Goal: Task Accomplishment & Management: Manage account settings

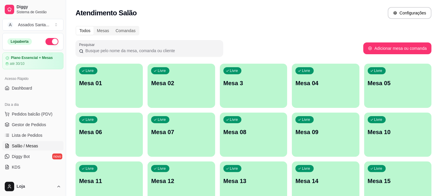
click at [97, 126] on div "Livre Mesa 06" at bounding box center [109, 131] width 67 height 37
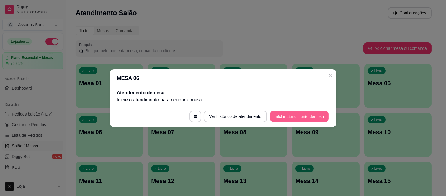
click at [302, 117] on button "Iniciar atendimento de mesa" at bounding box center [299, 117] width 58 height 12
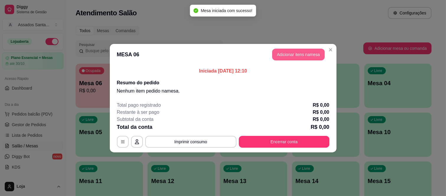
click at [290, 60] on header "MESA 06 Adicionar itens na mesa" at bounding box center [223, 54] width 227 height 21
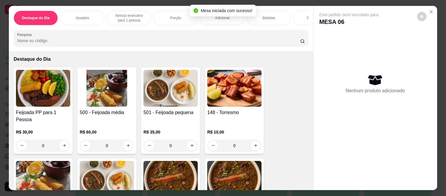
scroll to position [33, 0]
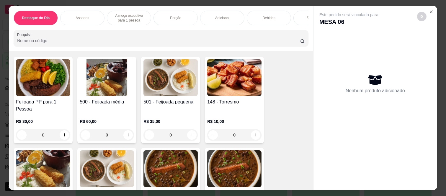
click at [121, 13] on p "Almoço executivo para 1 pessoa" at bounding box center [129, 17] width 34 height 9
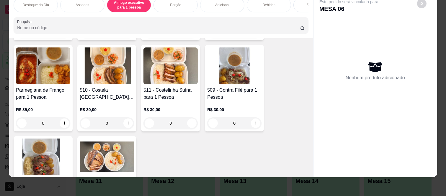
scroll to position [585, 0]
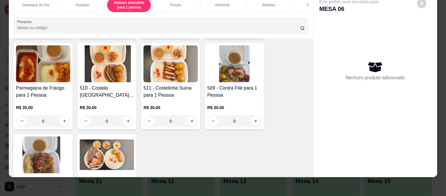
click at [124, 115] on div "0" at bounding box center [107, 121] width 54 height 12
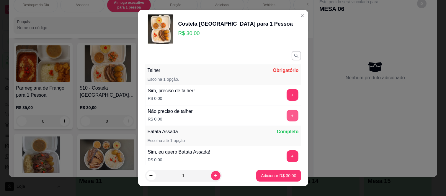
click at [286, 113] on button "+" at bounding box center [292, 116] width 12 height 12
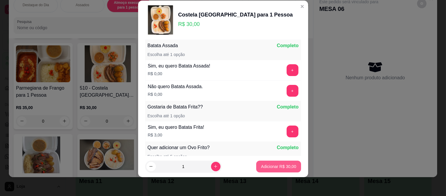
scroll to position [77, 0]
click at [266, 173] on footer "1 Adicionar R$ 30,00" at bounding box center [223, 166] width 170 height 21
click at [266, 170] on button "Adicionar R$ 30,00" at bounding box center [278, 167] width 45 height 12
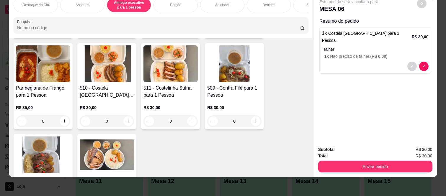
click at [254, 2] on div "Bebidas" at bounding box center [269, 5] width 44 height 15
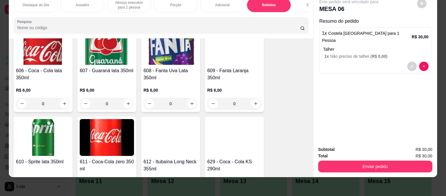
scroll to position [1434, 0]
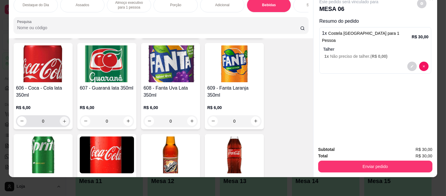
click at [65, 117] on button "increase-product-quantity" at bounding box center [64, 121] width 9 height 9
type input "1"
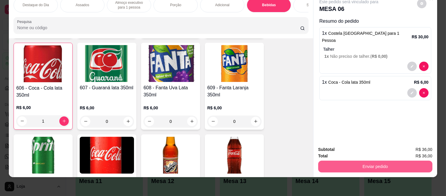
click at [338, 161] on button "Enviar pedido" at bounding box center [375, 167] width 114 height 12
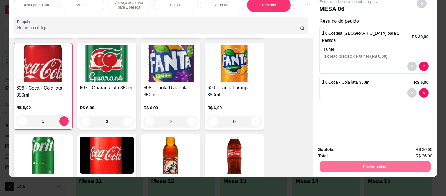
click at [375, 148] on button "Registrar cliente" at bounding box center [377, 147] width 38 height 11
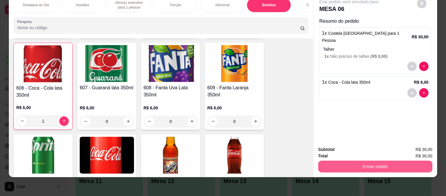
click at [352, 162] on button "Enviar pedido" at bounding box center [375, 167] width 114 height 12
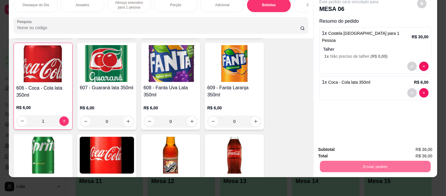
click at [407, 148] on button "Enviar pedido" at bounding box center [416, 147] width 32 height 11
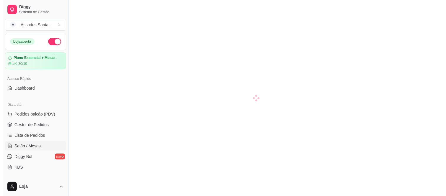
scroll to position [33, 0]
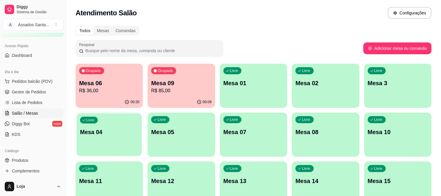
click at [100, 149] on div "Livre Mesa 04" at bounding box center [108, 131] width 65 height 36
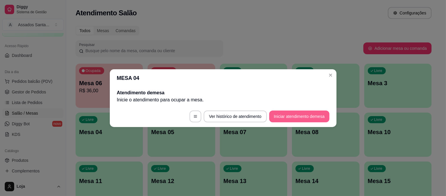
click at [302, 115] on button "Iniciar atendimento de mesa" at bounding box center [299, 117] width 60 height 12
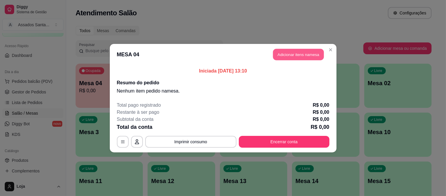
click at [286, 56] on button "Adicionar itens na mesa" at bounding box center [298, 55] width 51 height 12
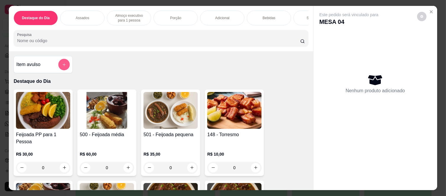
click at [64, 66] on button "add-separate-item" at bounding box center [64, 65] width 12 height 12
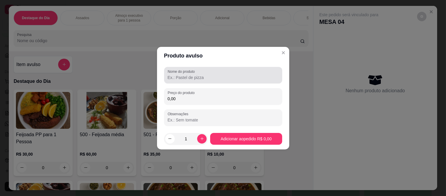
click at [226, 80] on input "Nome do produto" at bounding box center [223, 78] width 111 height 6
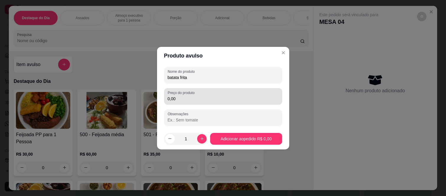
type input "batata frita"
click at [210, 104] on div "Preço do produto 0,00" at bounding box center [223, 96] width 118 height 17
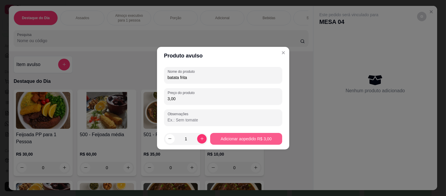
type input "3,00"
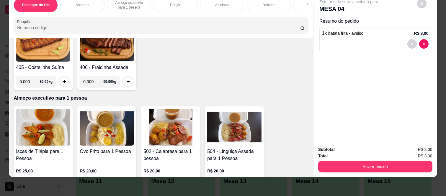
scroll to position [328, 0]
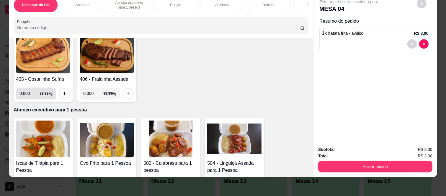
click at [27, 88] on input "0.000" at bounding box center [29, 94] width 20 height 12
type input "0.200"
click at [62, 91] on icon "increase-product-quantity" at bounding box center [64, 93] width 4 height 4
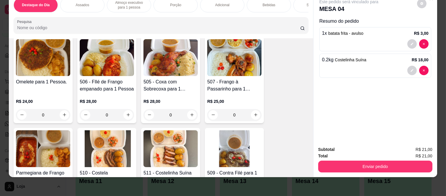
scroll to position [558, 0]
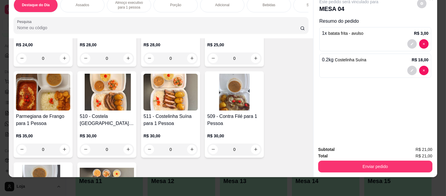
click at [253, 144] on div "0" at bounding box center [234, 150] width 54 height 12
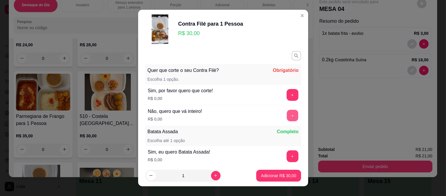
click at [286, 114] on button "+" at bounding box center [292, 116] width 12 height 12
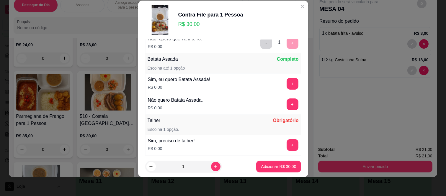
scroll to position [77, 0]
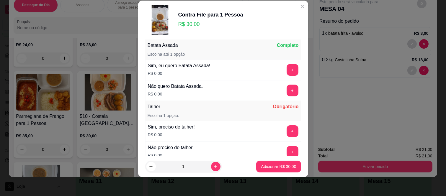
click at [269, 175] on footer "1 Adicionar R$ 30,00" at bounding box center [223, 166] width 170 height 21
click at [284, 151] on div "+" at bounding box center [292, 152] width 17 height 12
click at [286, 152] on button "+" at bounding box center [292, 152] width 12 height 12
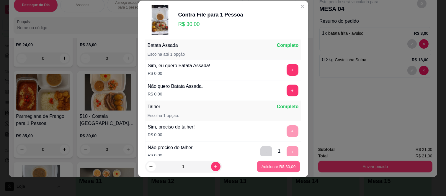
click at [261, 165] on p "Adicionar R$ 30,00" at bounding box center [278, 167] width 34 height 6
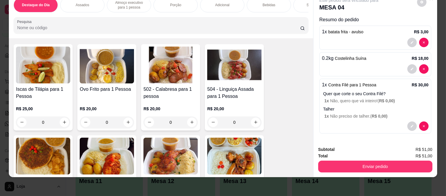
scroll to position [394, 0]
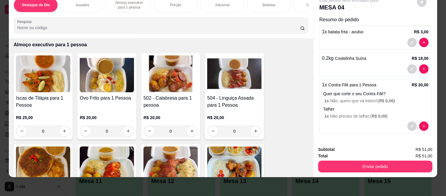
click at [61, 125] on div "0" at bounding box center [43, 131] width 54 height 12
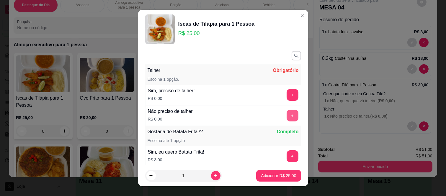
click at [286, 113] on button "+" at bounding box center [292, 116] width 12 height 12
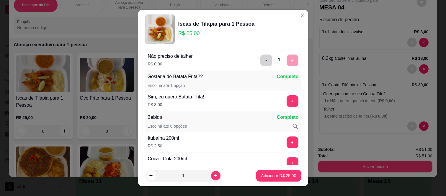
scroll to position [65, 0]
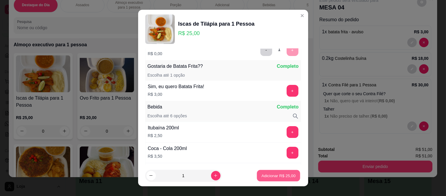
click at [273, 179] on button "Adicionar R$ 25,00" at bounding box center [278, 176] width 43 height 12
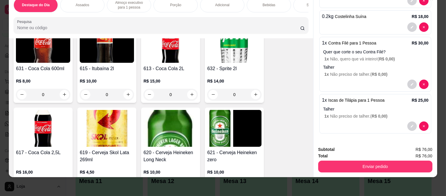
scroll to position [1639, 0]
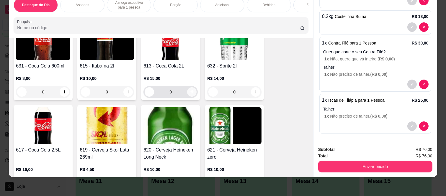
click at [190, 90] on icon "increase-product-quantity" at bounding box center [192, 92] width 4 height 4
type input "1"
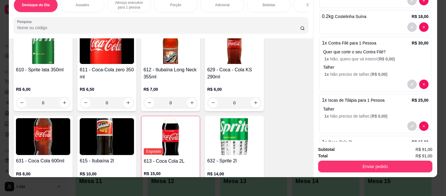
scroll to position [1541, 0]
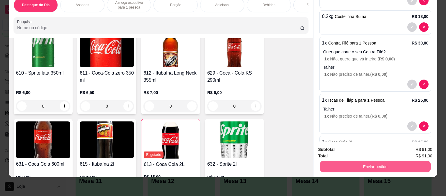
click at [353, 163] on button "Enviar pedido" at bounding box center [375, 167] width 111 height 12
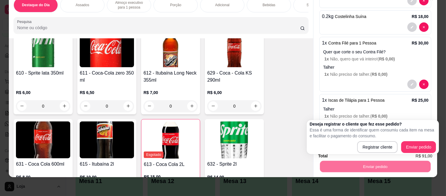
click at [294, 70] on div "600 - Água com Gás 500ml R$ 5,00 0 601 - ÁGUA Natural 500ml R$ 3,00 0 602 - H2O…" at bounding box center [161, 114] width 295 height 718
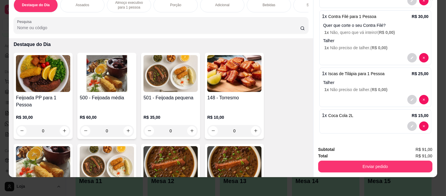
scroll to position [0, 0]
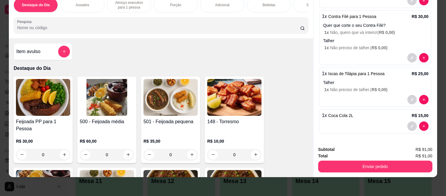
click at [127, 149] on div "0" at bounding box center [107, 155] width 54 height 12
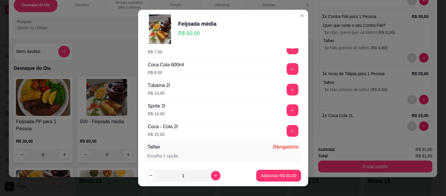
scroll to position [372, 0]
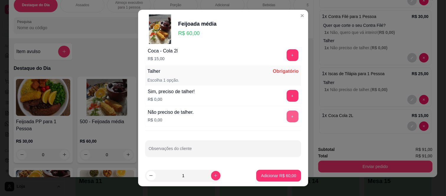
click at [286, 117] on button "+" at bounding box center [292, 117] width 12 height 12
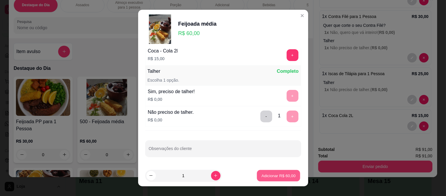
click at [266, 176] on p "Adicionar R$ 60,00" at bounding box center [278, 176] width 34 height 6
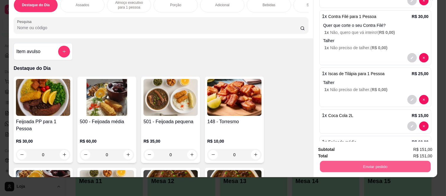
click at [367, 161] on button "Enviar pedido" at bounding box center [375, 167] width 111 height 12
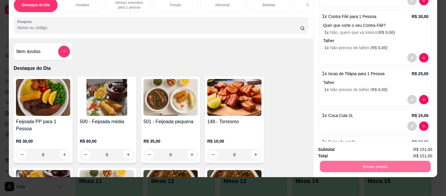
click at [427, 147] on button "Enviar pedido" at bounding box center [416, 147] width 32 height 11
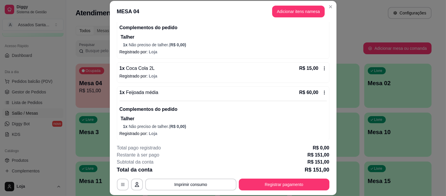
scroll to position [199, 0]
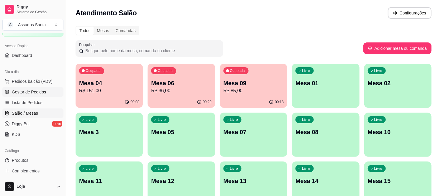
click at [39, 93] on span "Gestor de Pedidos" at bounding box center [29, 92] width 34 height 6
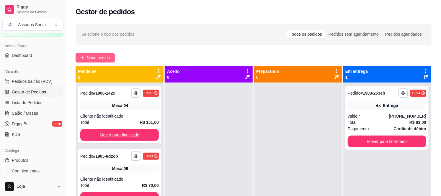
click at [101, 55] on span "Novo pedido" at bounding box center [98, 58] width 23 height 6
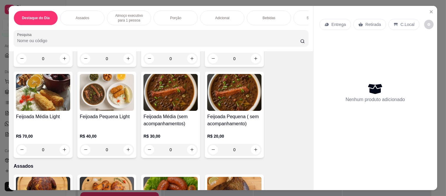
scroll to position [131, 0]
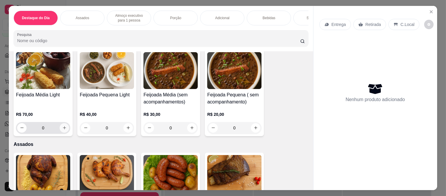
click at [62, 126] on icon "increase-product-quantity" at bounding box center [64, 128] width 4 height 4
type input "1"
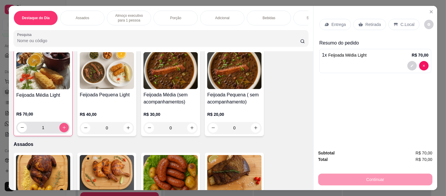
scroll to position [131, 0]
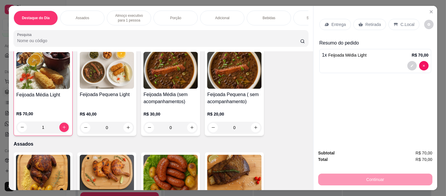
click at [324, 24] on icon at bounding box center [326, 24] width 5 height 5
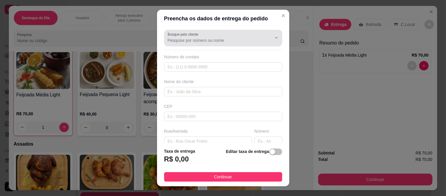
click at [214, 38] on input "Busque pelo cliente" at bounding box center [215, 40] width 94 height 6
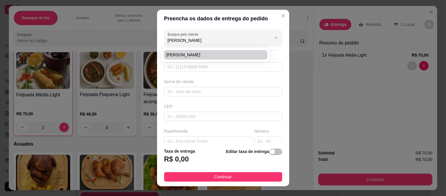
click at [233, 52] on span "[PERSON_NAME]" at bounding box center [212, 55] width 93 height 6
type input "[PERSON_NAME]"
type input "11947491452"
type input "[PERSON_NAME]"
type input "08260200"
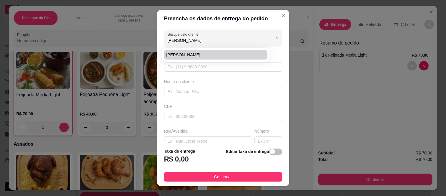
type input "Rua Augusto Enna"
type input "79"
type input "Jardim Cibele"
type input "[GEOGRAPHIC_DATA]"
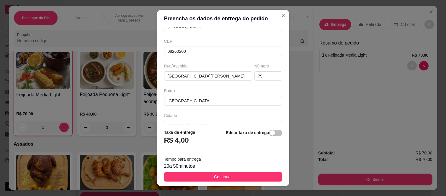
scroll to position [102, 0]
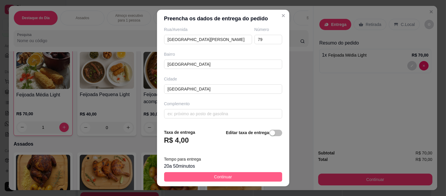
type input "[PERSON_NAME]"
click at [202, 181] on button "Continuar" at bounding box center [223, 176] width 118 height 9
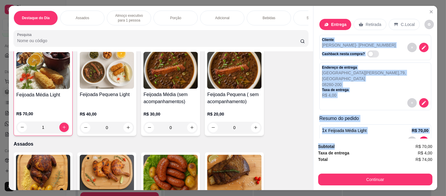
scroll to position [12, 0]
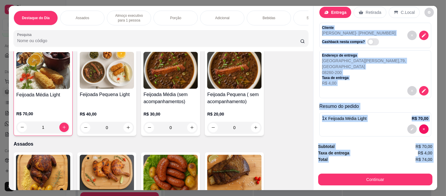
drag, startPoint x: 317, startPoint y: 36, endPoint x: 371, endPoint y: 168, distance: 142.9
click at [371, 168] on div "Entrega Retirada C.Local Cliente pedro almeida - (11) 94749-1452 Cashback nesta…" at bounding box center [375, 98] width 124 height 184
copy div "Cliente pedro almeida - (11) 94749-1452 Cashback nesta compra? Endereço de entr…"
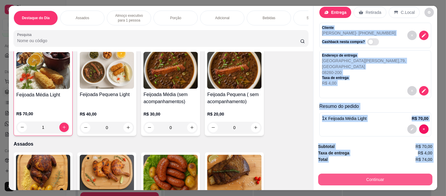
click at [342, 176] on button "Continuar" at bounding box center [375, 180] width 114 height 12
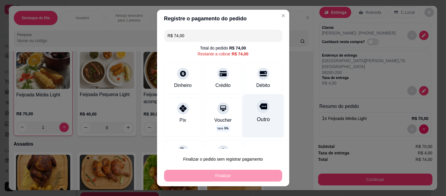
click at [255, 115] on div "Outro" at bounding box center [263, 116] width 42 height 43
type input "R$ 0,00"
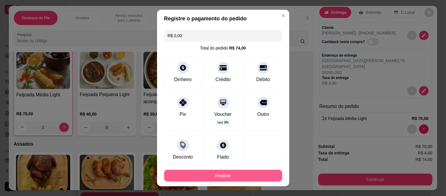
click at [242, 173] on button "Finalizar" at bounding box center [223, 176] width 118 height 12
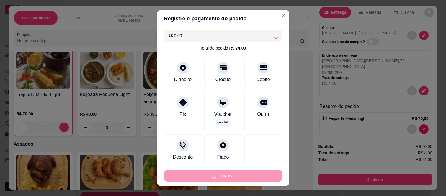
type input "0"
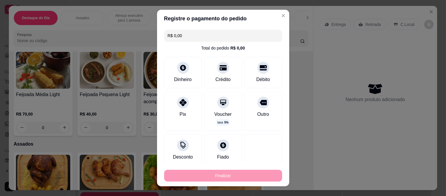
type input "-R$ 74,00"
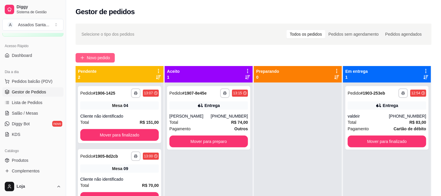
click at [95, 55] on span "Novo pedido" at bounding box center [98, 58] width 23 height 6
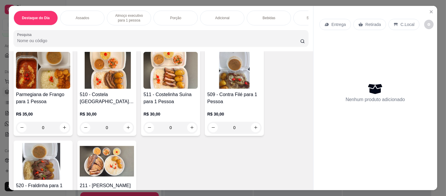
scroll to position [590, 0]
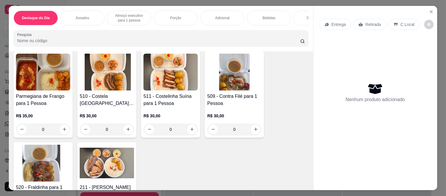
click at [125, 124] on div "0" at bounding box center [107, 130] width 54 height 12
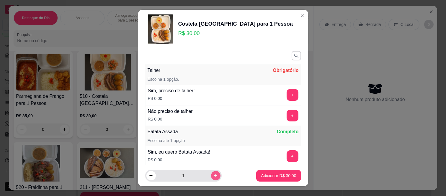
click at [213, 175] on icon "increase-product-quantity" at bounding box center [215, 175] width 4 height 4
type input "2"
click at [286, 114] on button "+" at bounding box center [292, 116] width 12 height 12
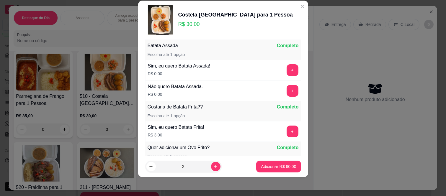
scroll to position [77, 0]
click at [281, 162] on button "Adicionar R$ 60,00" at bounding box center [278, 167] width 45 height 12
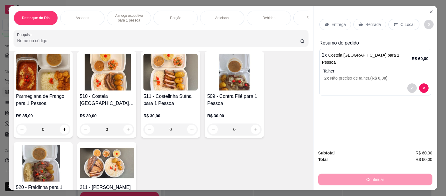
click at [341, 22] on p "Entrega" at bounding box center [338, 25] width 14 height 6
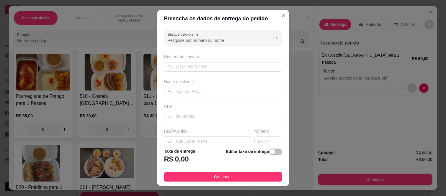
click at [207, 39] on input "Busque pelo cliente" at bounding box center [215, 40] width 94 height 6
type input "maria"
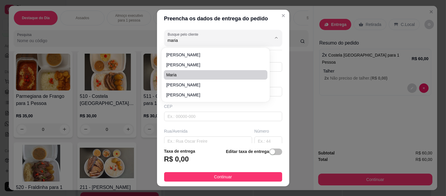
click at [186, 76] on span "maria" at bounding box center [212, 75] width 93 height 6
type input "11964675090"
type input "maria"
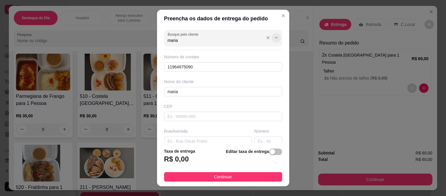
click at [274, 36] on icon "Show suggestions" at bounding box center [276, 37] width 5 height 5
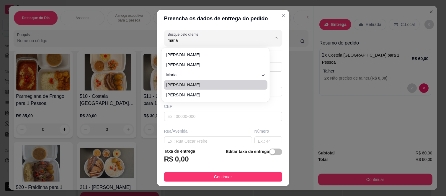
click at [184, 87] on span "Maria" at bounding box center [212, 85] width 93 height 6
type input "Maria"
type input "11985851040"
type input "Maria"
type input "08260220"
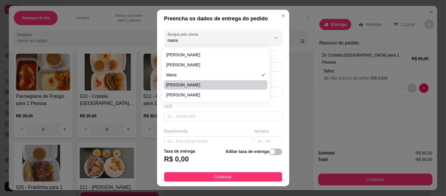
type input "Rua Alfredo Catalani"
type input "50"
type input "Jardim Cibele"
type input "[GEOGRAPHIC_DATA]"
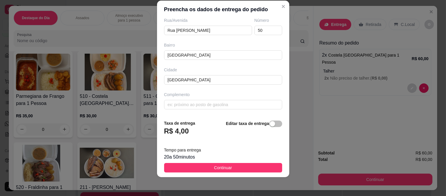
scroll to position [0, 0]
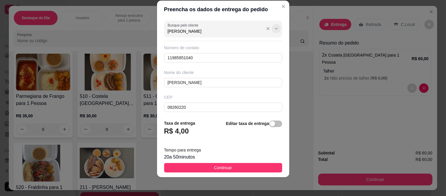
click at [274, 29] on icon "Show suggestions" at bounding box center [276, 28] width 5 height 5
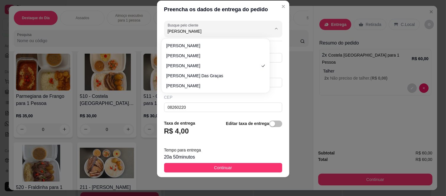
click at [144, 40] on div "Preencha os dados de entrega do pedido Busque pelo cliente Maria Número de cont…" at bounding box center [223, 98] width 446 height 196
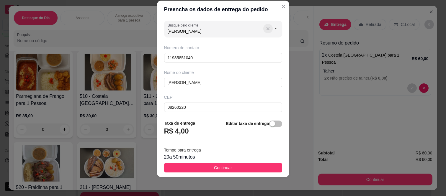
click at [266, 30] on icon "Show suggestions" at bounding box center [268, 28] width 5 height 5
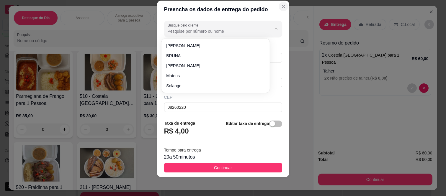
click at [282, 7] on icon "Close" at bounding box center [283, 6] width 2 height 2
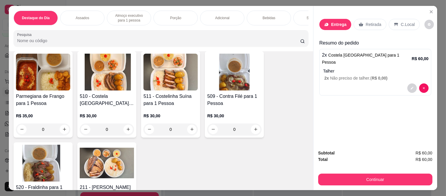
click at [337, 22] on p "Entrega" at bounding box center [338, 25] width 15 height 6
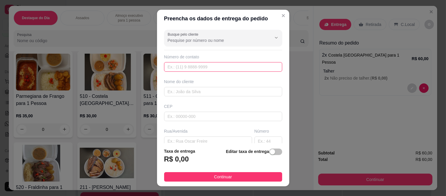
click at [166, 65] on input "text" at bounding box center [223, 66] width 118 height 9
paste input "(11) 97163-1708"
type input "(11) 97163-1708"
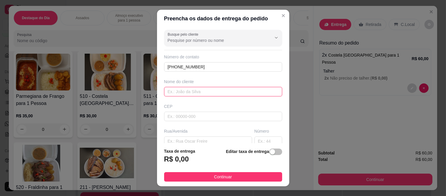
click at [166, 89] on input "text" at bounding box center [223, 91] width 118 height 9
type input "maria"
click at [193, 122] on div "Busque pelo cliente Número de contato (11) 97163-1708 Nome do cliente maria CEP…" at bounding box center [223, 85] width 132 height 116
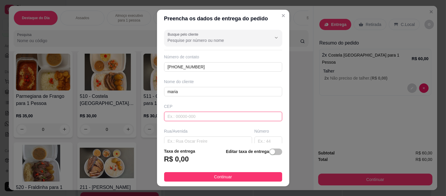
click at [191, 115] on input "text" at bounding box center [223, 116] width 118 height 9
paste input "08260220"
type input "08260220"
type input "Rua Alfredo Catalani"
type input "Jardim Cibele"
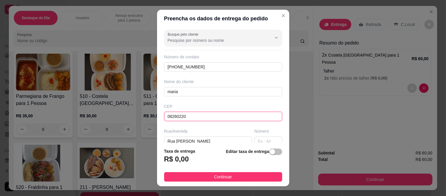
type input "[GEOGRAPHIC_DATA]"
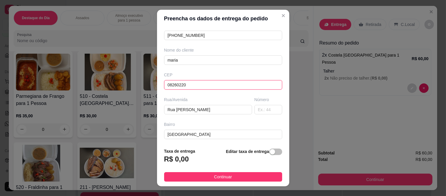
scroll to position [83, 0]
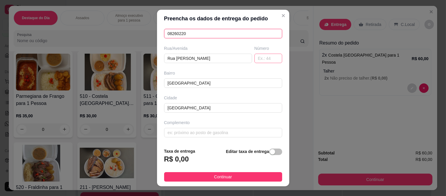
type input "08260220"
click at [263, 59] on input "text" at bounding box center [268, 58] width 28 height 9
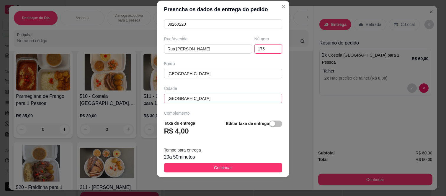
scroll to position [102, 0]
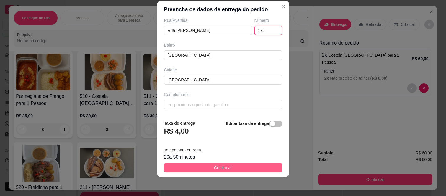
type input "175"
click at [216, 167] on span "Continuar" at bounding box center [223, 168] width 18 height 6
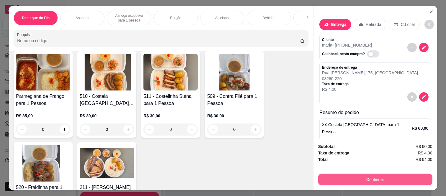
click at [339, 178] on button "Continuar" at bounding box center [375, 180] width 114 height 12
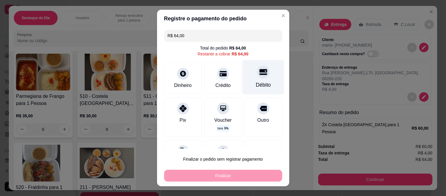
click at [254, 78] on div "Débito" at bounding box center [263, 77] width 42 height 35
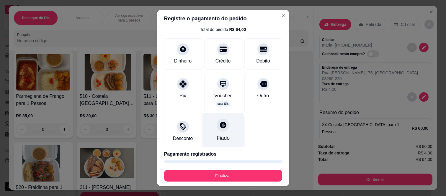
scroll to position [36, 0]
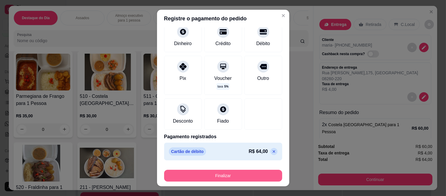
click at [196, 176] on button "Finalizar" at bounding box center [223, 176] width 118 height 12
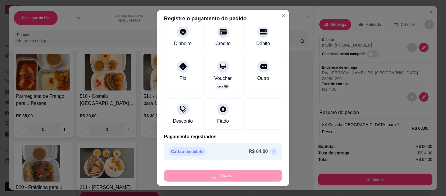
type input "-R$ 64,00"
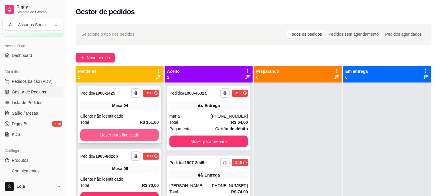
click at [122, 134] on button "Mover para finalizado" at bounding box center [119, 135] width 78 height 12
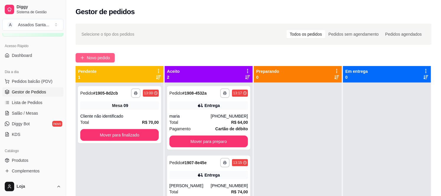
click at [99, 57] on span "Novo pedido" at bounding box center [98, 58] width 23 height 6
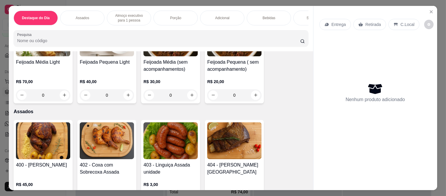
scroll to position [229, 0]
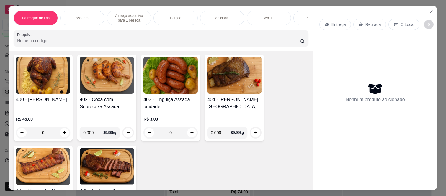
click at [62, 128] on div "0" at bounding box center [43, 133] width 54 height 12
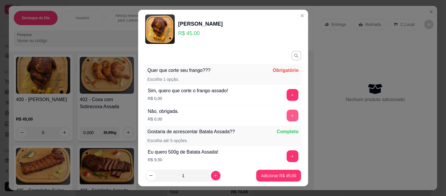
click at [286, 114] on button "+" at bounding box center [292, 116] width 12 height 12
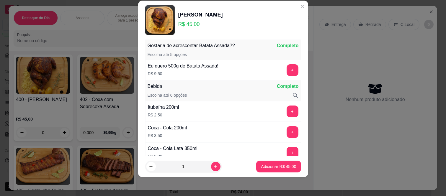
scroll to position [77, 0]
click at [259, 170] on button "Adicionar R$ 45,00" at bounding box center [278, 167] width 43 height 12
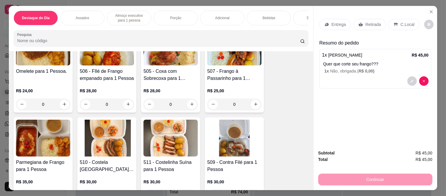
scroll to position [524, 0]
click at [157, 15] on div "Porção" at bounding box center [175, 18] width 44 height 15
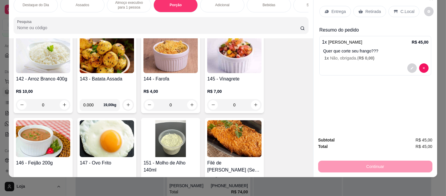
scroll to position [995, 0]
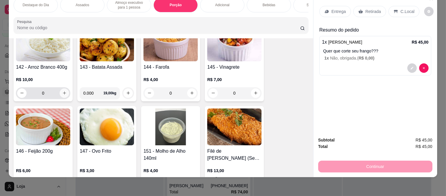
click at [62, 91] on icon "increase-product-quantity" at bounding box center [64, 93] width 4 height 4
type input "1"
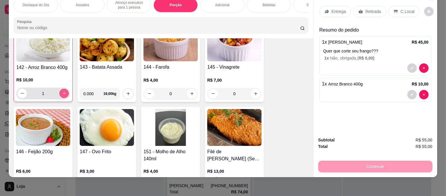
scroll to position [995, 0]
click at [325, 9] on div "Entrega" at bounding box center [335, 11] width 32 height 11
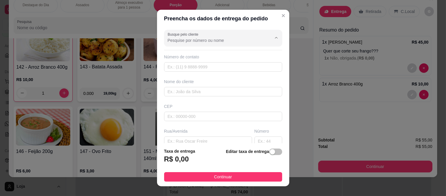
click at [191, 41] on input "Busque pelo cliente" at bounding box center [215, 40] width 94 height 6
paste input "11 99495-7103"
type input "11 99495-7103"
click at [186, 69] on input "text" at bounding box center [223, 66] width 118 height 9
click at [184, 68] on input "text" at bounding box center [223, 66] width 118 height 9
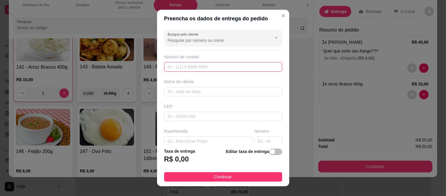
paste input "(11) 99495-7103"
type input "(11) 99495-7103"
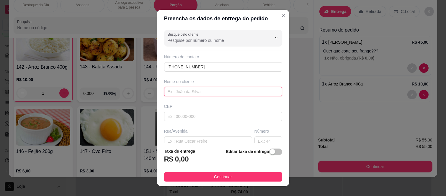
click at [185, 96] on input "text" at bounding box center [223, 91] width 118 height 9
type input "[PERSON_NAME]"
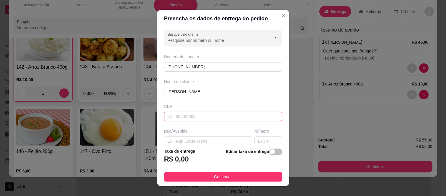
click at [172, 119] on input "text" at bounding box center [223, 116] width 118 height 9
paste input "08260140"
type input "08260140"
type input "Rua [PERSON_NAME]"
type input "[GEOGRAPHIC_DATA] ([GEOGRAPHIC_DATA])"
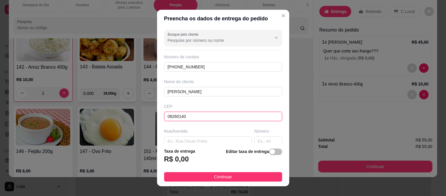
type input "[GEOGRAPHIC_DATA]"
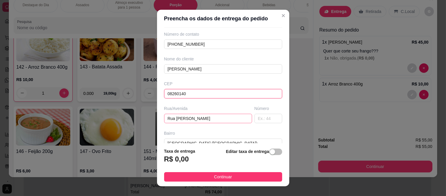
scroll to position [65, 0]
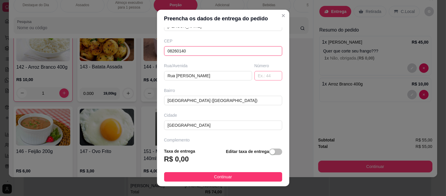
type input "08260140"
click at [254, 75] on input "text" at bounding box center [268, 75] width 28 height 9
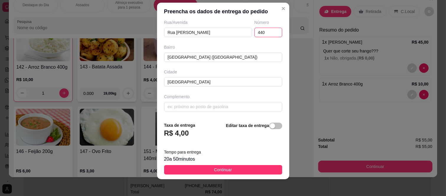
scroll to position [9, 0]
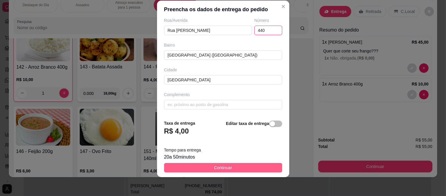
type input "440"
click at [199, 167] on button "Continuar" at bounding box center [223, 167] width 118 height 9
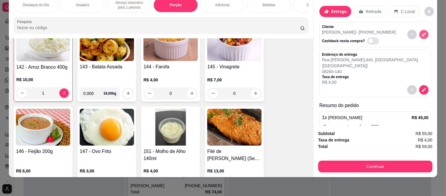
click at [421, 32] on icon "decrease-product-quantity" at bounding box center [423, 34] width 5 height 5
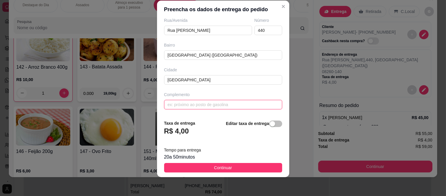
click at [186, 107] on input "text" at bounding box center [223, 104] width 118 height 9
paste input "Torre 2 apto 602"
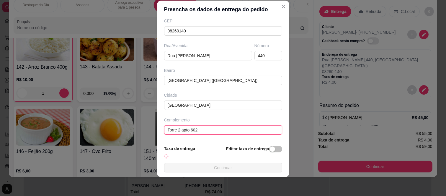
scroll to position [102, 0]
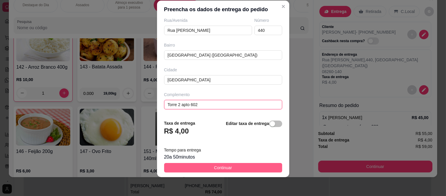
type input "Torre 2 apto 602"
click at [194, 167] on button "Continuar" at bounding box center [223, 167] width 118 height 9
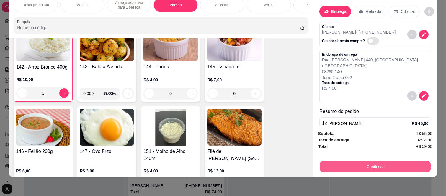
click at [359, 163] on button "Continuar" at bounding box center [375, 167] width 111 height 12
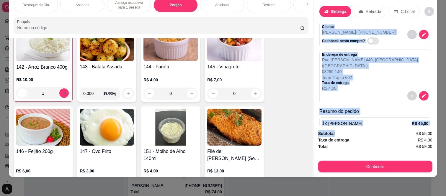
scroll to position [60, 0]
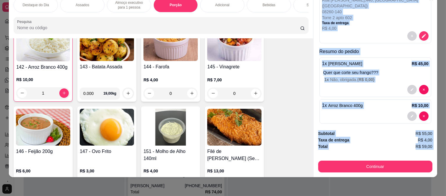
drag, startPoint x: 318, startPoint y: 18, endPoint x: 346, endPoint y: 149, distance: 133.4
click at [346, 149] on div "Entrega Retirada C.Local Cliente katy - (11) 99495-7103 Cashback nesta compra? …" at bounding box center [375, 85] width 124 height 184
copy div "Cliente katy - (11) 99495-7103 Cashback nesta compra? Endereço de entrega Rua T…"
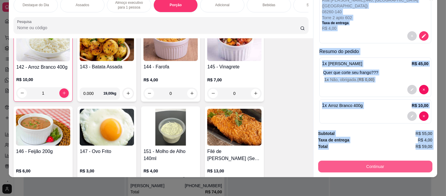
click at [326, 161] on button "Continuar" at bounding box center [375, 167] width 114 height 12
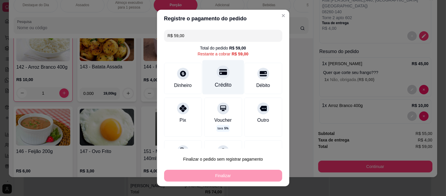
click at [224, 73] on div "Crédito" at bounding box center [223, 77] width 42 height 35
type input "R$ 0,00"
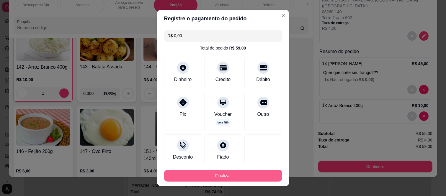
click at [207, 175] on button "Finalizar" at bounding box center [223, 176] width 118 height 12
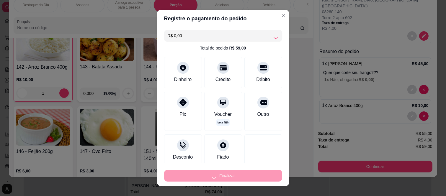
type input "0"
type input "-R$ 59,00"
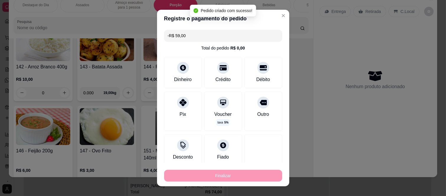
scroll to position [995, 0]
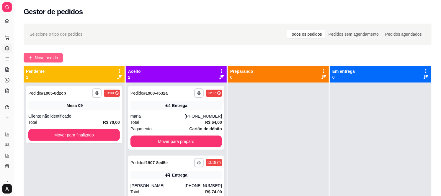
click at [47, 57] on span "Novo pedido" at bounding box center [46, 58] width 23 height 6
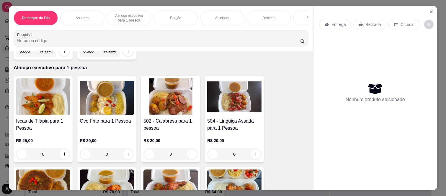
scroll to position [393, 0]
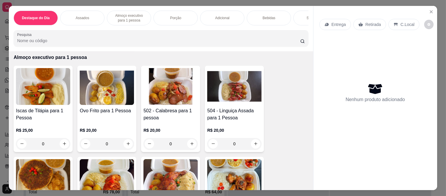
click at [251, 138] on div "0" at bounding box center [234, 144] width 54 height 12
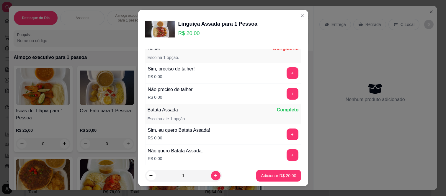
scroll to position [33, 0]
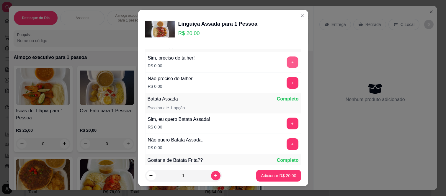
click at [284, 56] on div "+" at bounding box center [292, 62] width 17 height 12
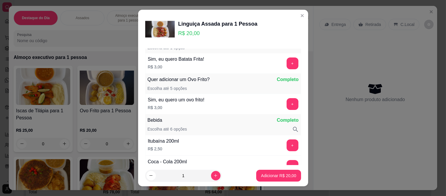
scroll to position [65, 0]
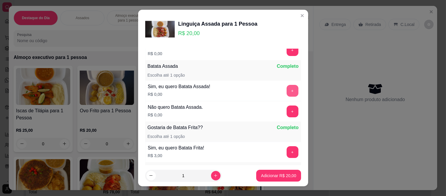
click at [286, 86] on button "+" at bounding box center [292, 91] width 12 height 12
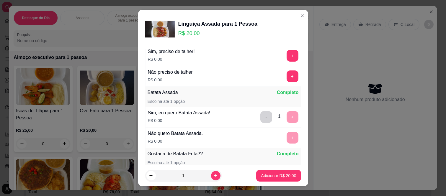
scroll to position [23, 0]
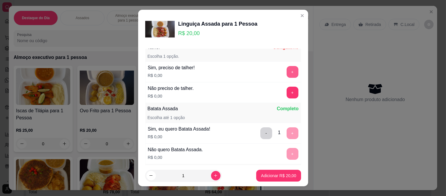
click at [286, 70] on button "+" at bounding box center [292, 72] width 12 height 12
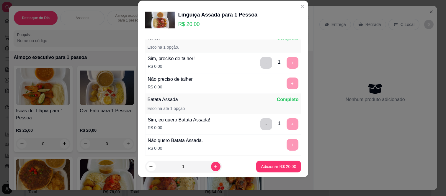
scroll to position [77, 0]
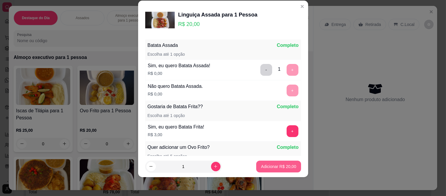
click at [264, 170] on button "Adicionar R$ 20,00" at bounding box center [278, 167] width 45 height 12
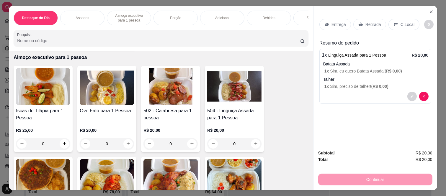
click at [373, 24] on p "Retirada" at bounding box center [373, 25] width 16 height 6
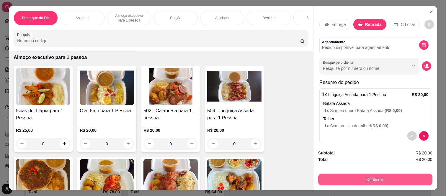
click at [326, 174] on button "Continuar" at bounding box center [375, 180] width 114 height 12
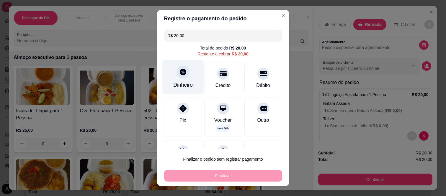
click at [181, 76] on div at bounding box center [182, 72] width 13 height 13
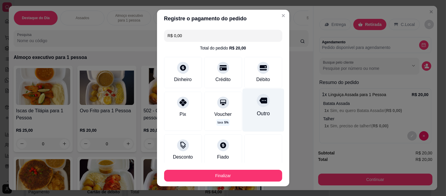
scroll to position [36, 0]
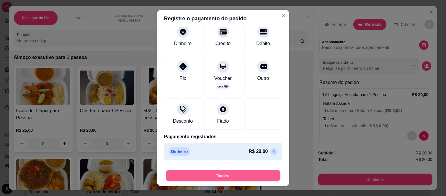
click at [229, 173] on button "Finalizar" at bounding box center [223, 176] width 114 height 12
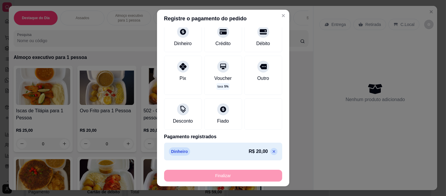
type input "-R$ 20,00"
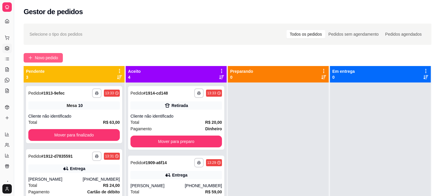
click at [52, 55] on span "Novo pedido" at bounding box center [46, 58] width 23 height 6
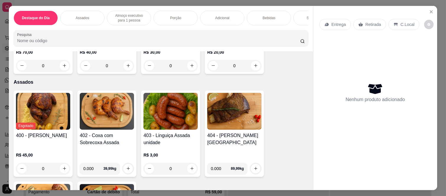
scroll to position [196, 0]
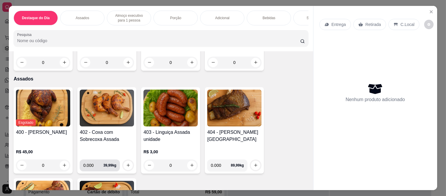
click at [92, 160] on input "0.000" at bounding box center [93, 166] width 20 height 12
type input "0.420"
click at [126, 163] on icon "increase-product-quantity" at bounding box center [128, 165] width 4 height 4
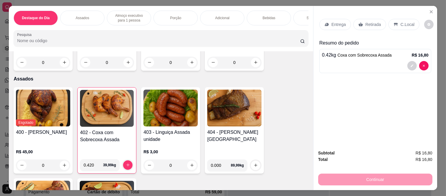
click at [159, 143] on div "R$ 3,00 0" at bounding box center [170, 157] width 54 height 28
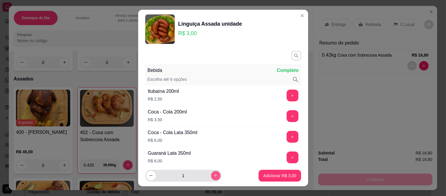
click at [213, 177] on icon "increase-product-quantity" at bounding box center [215, 175] width 4 height 4
type input "5"
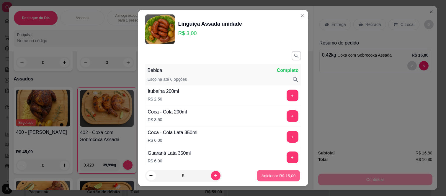
click at [264, 180] on button "Adicionar R$ 15,00" at bounding box center [278, 176] width 43 height 12
type input "5"
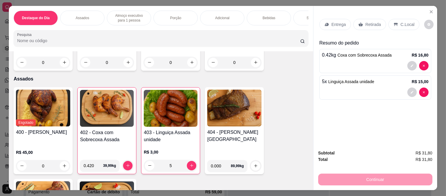
click at [353, 24] on div "Retirada" at bounding box center [369, 24] width 33 height 11
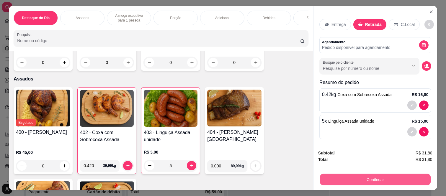
click at [331, 175] on button "Continuar" at bounding box center [375, 180] width 111 height 12
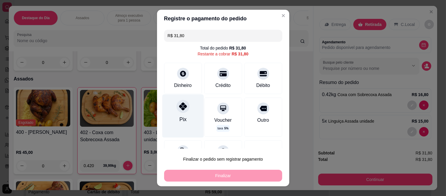
click at [179, 107] on icon at bounding box center [183, 107] width 8 height 8
type input "R$ 0,00"
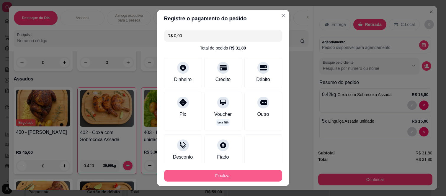
click at [185, 170] on button "Finalizar" at bounding box center [223, 176] width 118 height 12
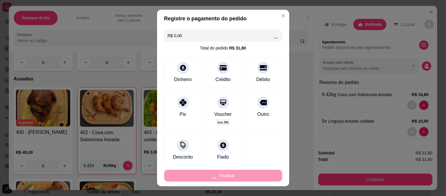
type input "0"
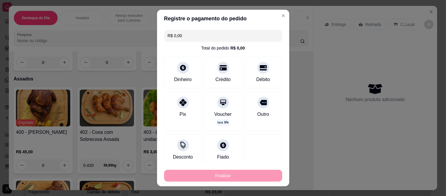
type input "-R$ 31,80"
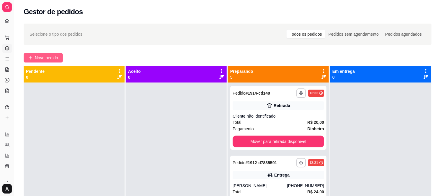
click at [32, 53] on button "Novo pedido" at bounding box center [43, 57] width 39 height 9
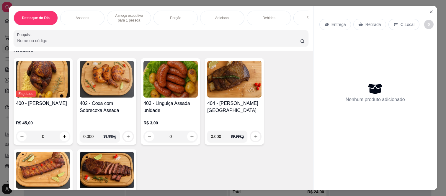
scroll to position [229, 0]
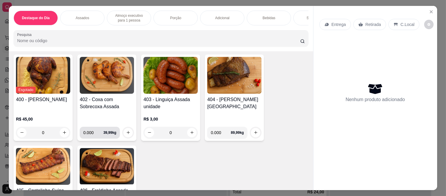
click at [91, 127] on input "0.000" at bounding box center [93, 133] width 20 height 12
type input "1.000"
click at [126, 130] on icon "increase-product-quantity" at bounding box center [128, 132] width 4 height 4
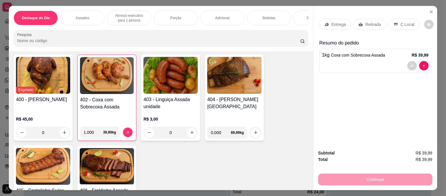
click at [320, 22] on div "Entrega" at bounding box center [335, 24] width 32 height 11
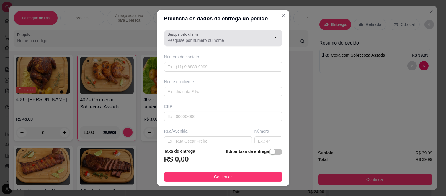
click at [262, 32] on div at bounding box center [271, 37] width 19 height 11
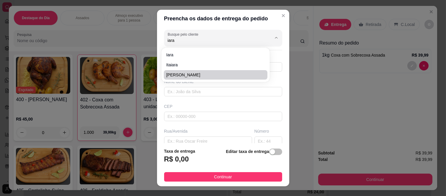
click at [225, 75] on span "[PERSON_NAME]" at bounding box center [212, 75] width 93 height 6
type input "[PERSON_NAME]"
type input "11981838982"
type input "[PERSON_NAME]"
type input "08260210"
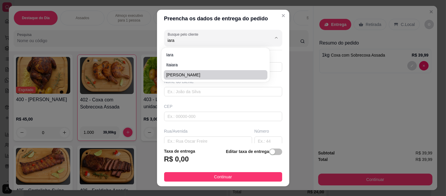
type input "Rua Adolfo Appia"
type input "177"
type input "Jardim Cibele"
type input "[GEOGRAPHIC_DATA]"
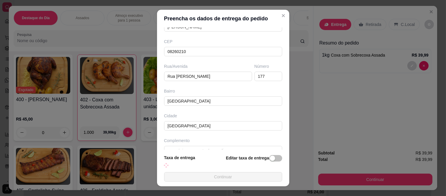
scroll to position [77, 0]
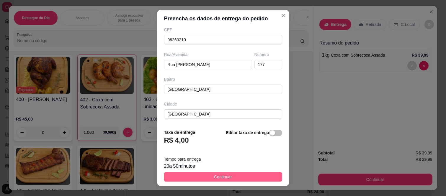
type input "[PERSON_NAME]"
click at [201, 178] on button "Continuar" at bounding box center [223, 176] width 118 height 9
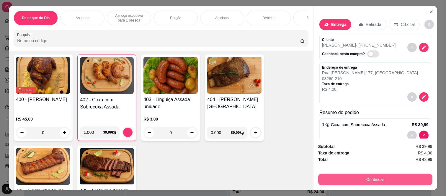
click at [326, 174] on button "Continuar" at bounding box center [375, 180] width 114 height 12
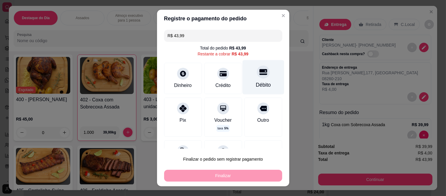
click at [257, 72] on div at bounding box center [263, 72] width 13 height 13
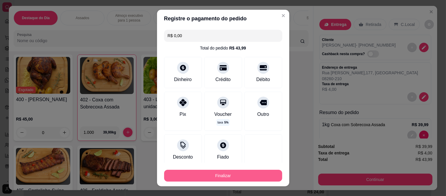
click at [234, 175] on button "Finalizar" at bounding box center [223, 176] width 118 height 12
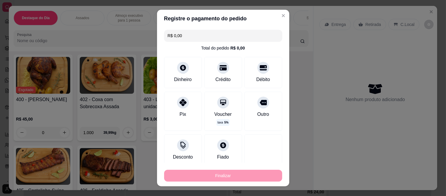
type input "-R$ 43,99"
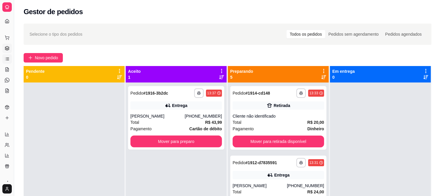
click at [7, 55] on link "Lista de Pedidos" at bounding box center [6, 58] width 9 height 9
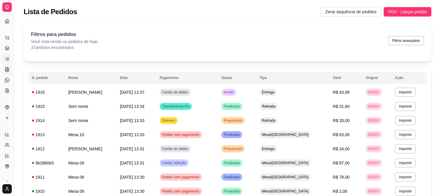
click at [6, 70] on icon at bounding box center [7, 69] width 5 height 5
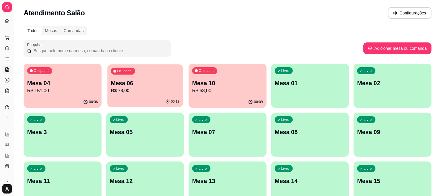
click at [119, 86] on p "Mesa 06" at bounding box center [145, 83] width 68 height 8
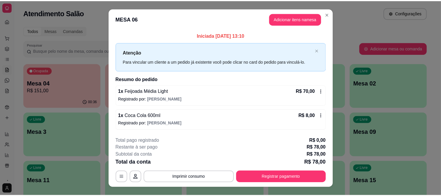
scroll to position [10, 0]
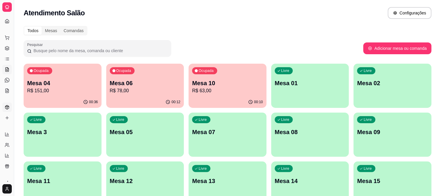
click at [9, 104] on link "Produtos" at bounding box center [6, 107] width 9 height 9
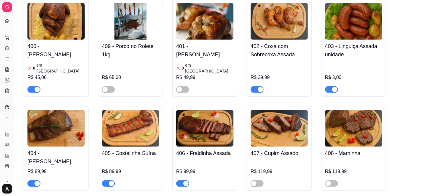
scroll to position [262, 0]
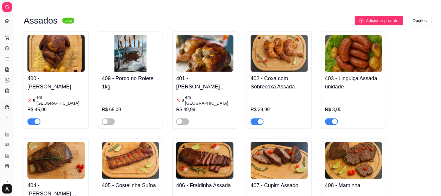
click at [256, 119] on span "button" at bounding box center [256, 122] width 13 height 6
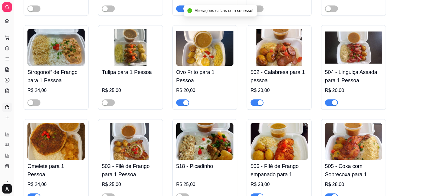
scroll to position [623, 0]
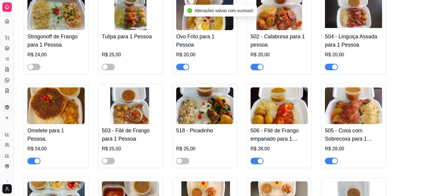
click at [331, 158] on span "button" at bounding box center [331, 161] width 13 height 6
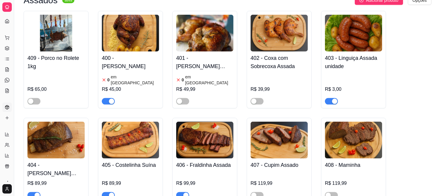
scroll to position [295, 0]
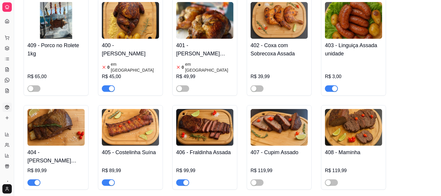
click at [107, 86] on span "button" at bounding box center [108, 89] width 13 height 6
click at [331, 86] on button "button" at bounding box center [331, 89] width 13 height 6
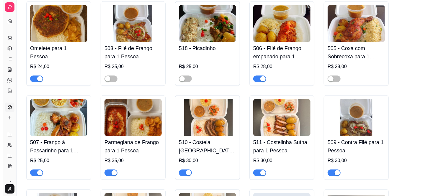
scroll to position [721, 0]
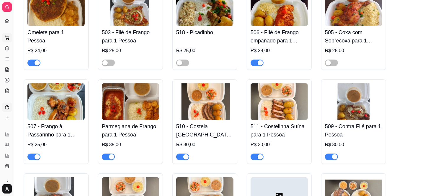
click at [6, 34] on button "Pedidos balcão (PDV)" at bounding box center [6, 37] width 9 height 9
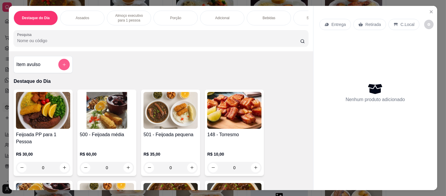
click at [62, 66] on icon "add-separate-item" at bounding box center [64, 65] width 4 height 4
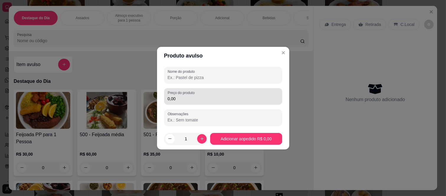
click at [183, 97] on input "0,00" at bounding box center [223, 99] width 111 height 6
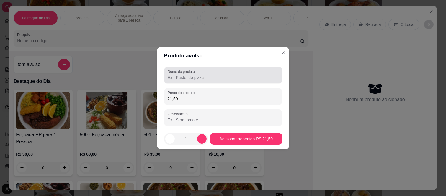
type input "21,50"
click at [194, 78] on input "Nome do produto" at bounding box center [223, 78] width 111 height 6
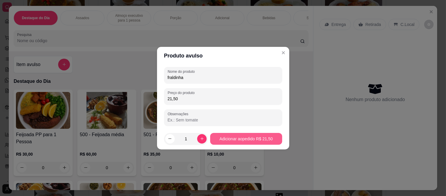
type input "fraldinha"
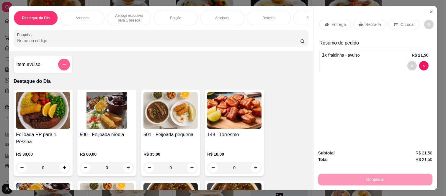
click at [64, 65] on button "add-separate-item" at bounding box center [64, 65] width 12 height 12
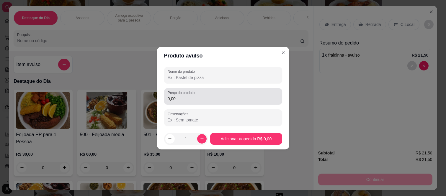
click at [190, 98] on input "0,00" at bounding box center [223, 99] width 111 height 6
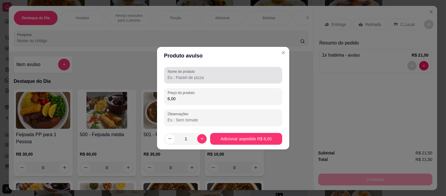
type input "6,00"
click at [186, 75] on input "Nome do produto" at bounding box center [223, 78] width 111 height 6
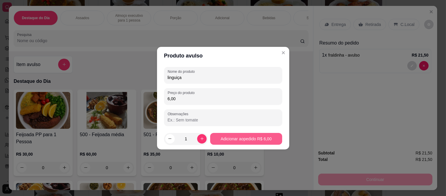
type input "linguiça"
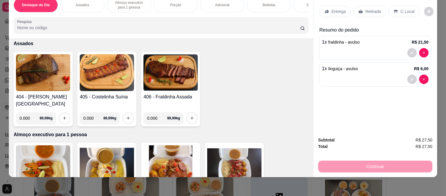
scroll to position [229, 0]
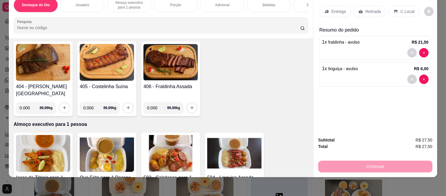
click at [356, 6] on div "Retirada" at bounding box center [369, 11] width 33 height 11
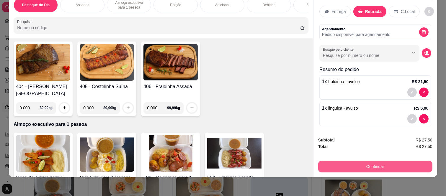
click at [362, 164] on button "Continuar" at bounding box center [375, 167] width 114 height 12
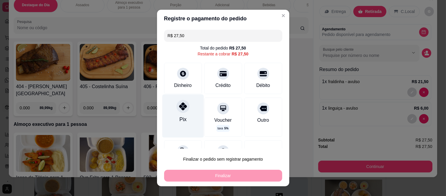
click at [177, 114] on div "Pix" at bounding box center [183, 116] width 42 height 43
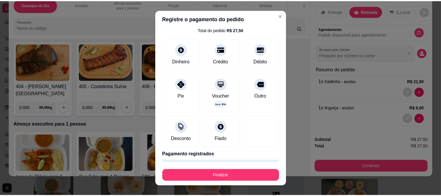
scroll to position [36, 0]
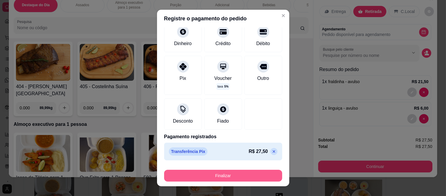
click at [222, 176] on button "Finalizar" at bounding box center [223, 176] width 118 height 12
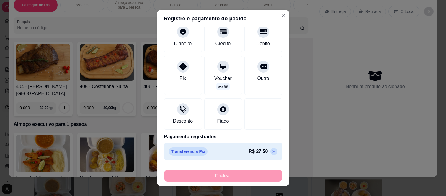
type input "-R$ 27,50"
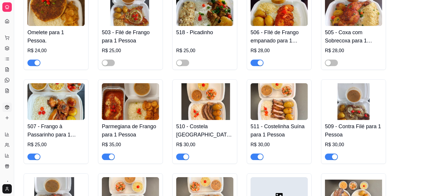
click at [8, 109] on icon at bounding box center [7, 107] width 4 height 4
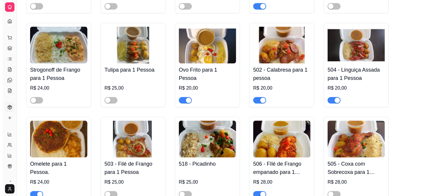
scroll to position [590, 0]
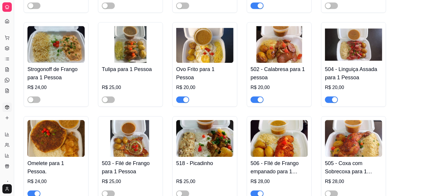
click at [333, 96] on span "button" at bounding box center [331, 99] width 13 height 6
click at [10, 40] on button "Pedidos balcão (PDV)" at bounding box center [6, 37] width 9 height 9
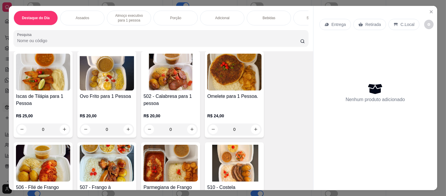
scroll to position [328, 0]
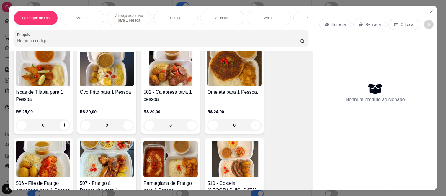
click at [191, 119] on div "0" at bounding box center [170, 125] width 54 height 12
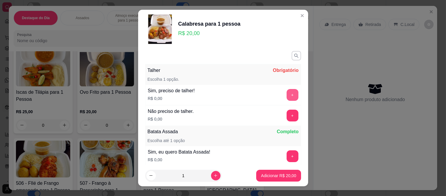
click at [286, 96] on button "+" at bounding box center [292, 95] width 12 height 12
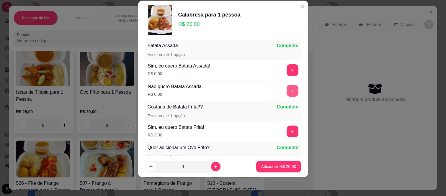
scroll to position [77, 0]
click at [271, 170] on button "Adicionar R$ 20,00" at bounding box center [278, 167] width 43 height 12
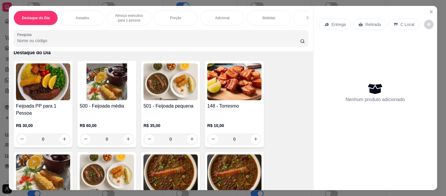
scroll to position [0, 0]
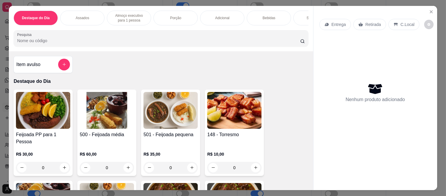
click at [179, 13] on div "Porção" at bounding box center [175, 18] width 44 height 15
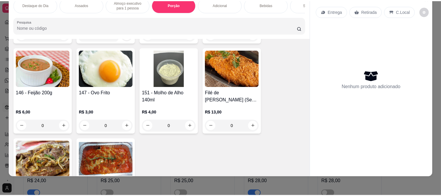
scroll to position [911, 0]
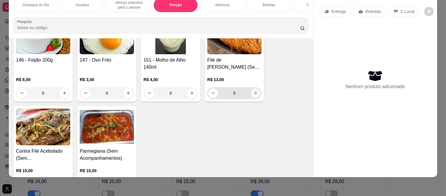
click at [254, 91] on icon "increase-product-quantity" at bounding box center [255, 93] width 4 height 4
type input "1"
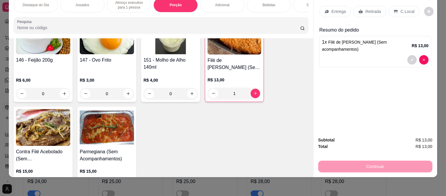
click at [368, 9] on p "Retirada" at bounding box center [373, 12] width 16 height 6
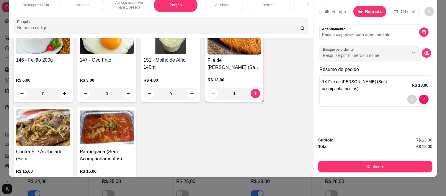
click at [368, 164] on button "Continuar" at bounding box center [375, 167] width 114 height 12
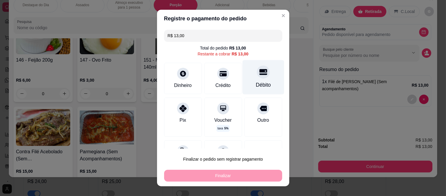
click at [248, 79] on div "Débito" at bounding box center [263, 77] width 42 height 35
type input "R$ 0,00"
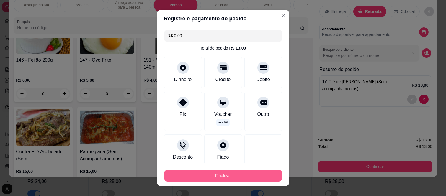
click at [242, 176] on button "Finalizar" at bounding box center [223, 176] width 118 height 12
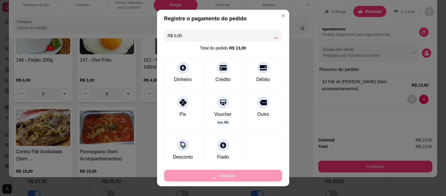
type input "0"
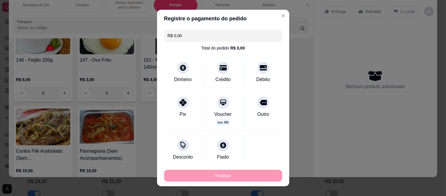
type input "-R$ 13,00"
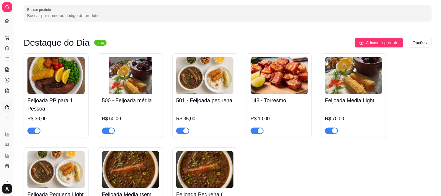
scroll to position [65, 0]
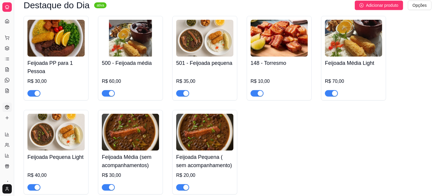
click at [329, 94] on span "button" at bounding box center [331, 93] width 13 height 6
click at [32, 187] on span "button" at bounding box center [33, 187] width 13 height 6
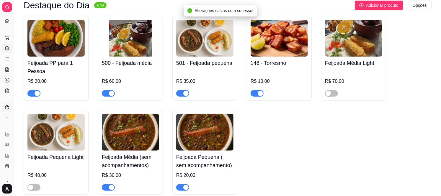
click at [9, 45] on link "Gestor de Pedidos" at bounding box center [6, 48] width 9 height 9
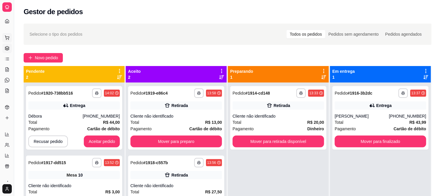
click at [5, 40] on button "Pedidos balcão (PDV)" at bounding box center [6, 37] width 9 height 9
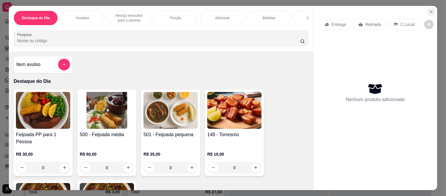
click at [429, 9] on icon "Close" at bounding box center [431, 11] width 5 height 5
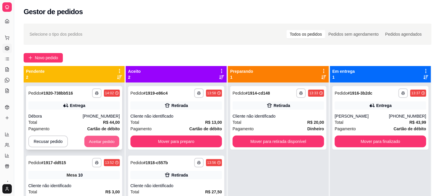
click at [109, 137] on button "Aceitar pedido" at bounding box center [101, 142] width 35 height 12
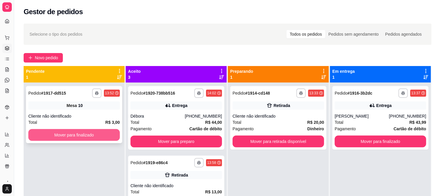
click at [109, 137] on button "Mover para finalizado" at bounding box center [73, 135] width 91 height 12
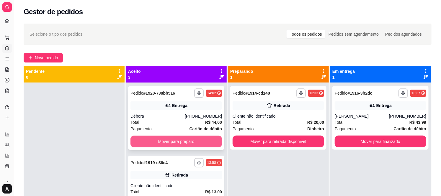
click at [149, 137] on button "Mover para preparo" at bounding box center [175, 142] width 91 height 12
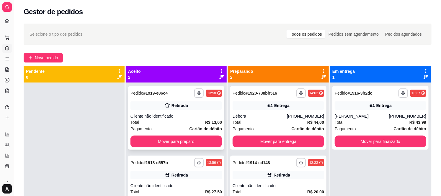
click at [152, 111] on div "**********" at bounding box center [176, 118] width 96 height 64
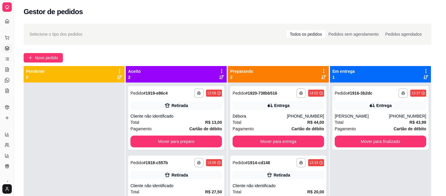
scroll to position [37, 0]
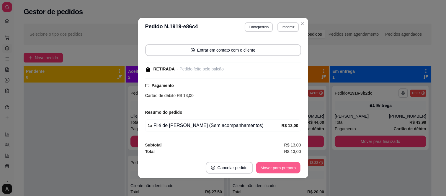
click at [278, 167] on button "Mover para preparo" at bounding box center [278, 168] width 44 height 12
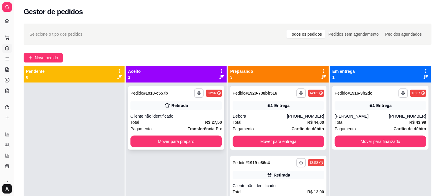
click at [136, 102] on div "Retirada" at bounding box center [175, 105] width 91 height 8
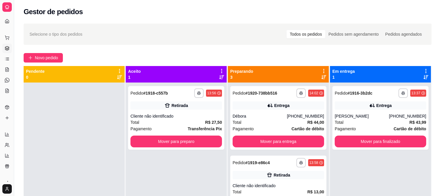
scroll to position [55, 0]
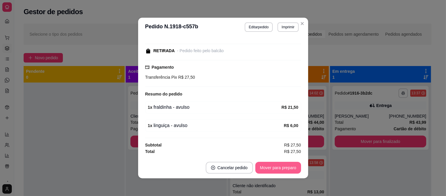
click at [269, 164] on button "Mover para preparo" at bounding box center [278, 168] width 46 height 12
click at [268, 171] on button "Mover para retirada disponível" at bounding box center [267, 168] width 65 height 12
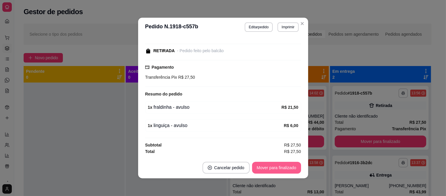
click at [268, 170] on button "Mover para finalizado" at bounding box center [276, 168] width 49 height 12
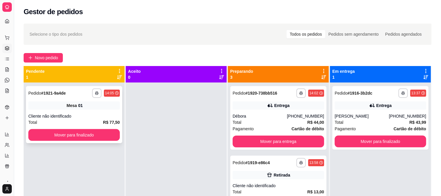
click at [87, 113] on div "Cliente não identificado" at bounding box center [73, 116] width 91 height 6
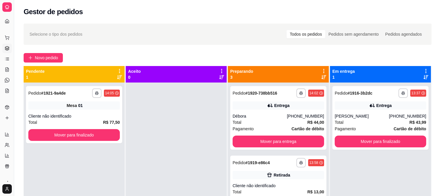
scroll to position [59, 0]
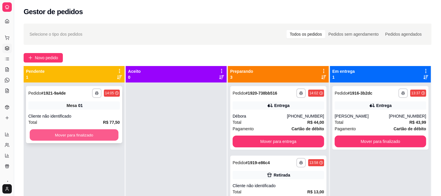
click at [101, 133] on button "Mover para finalizado" at bounding box center [74, 136] width 89 height 12
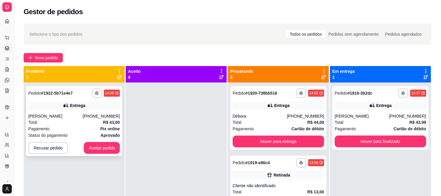
click at [68, 111] on div "**********" at bounding box center [74, 121] width 96 height 70
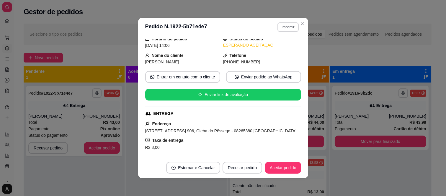
scroll to position [164, 0]
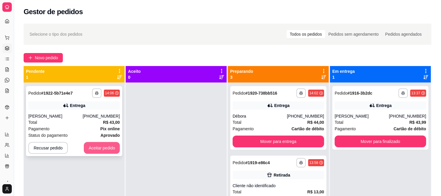
click at [98, 145] on button "Aceitar pedido" at bounding box center [102, 148] width 36 height 12
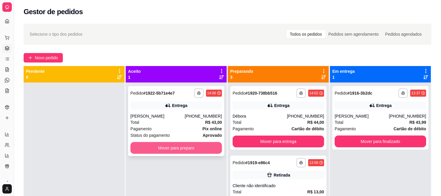
click at [136, 153] on button "Mover para preparo" at bounding box center [175, 148] width 91 height 12
click at [194, 150] on button "Mover para preparo" at bounding box center [176, 149] width 89 height 12
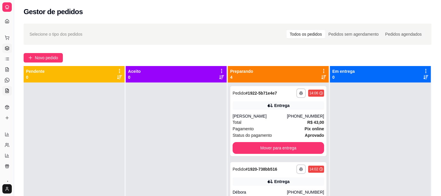
click at [7, 92] on icon at bounding box center [7, 91] width 5 height 5
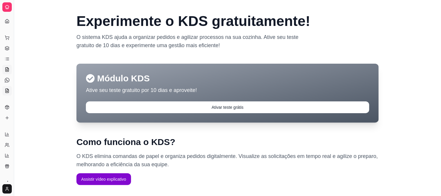
click at [5, 72] on icon at bounding box center [7, 69] width 5 height 5
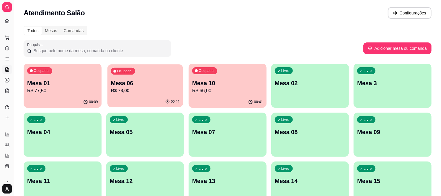
click at [129, 78] on div "Ocupada Mesa 06 R$ 78,00" at bounding box center [145, 80] width 76 height 32
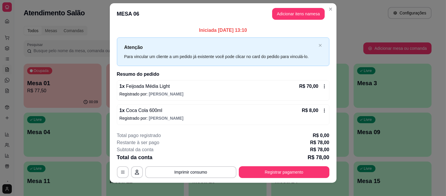
scroll to position [10, 0]
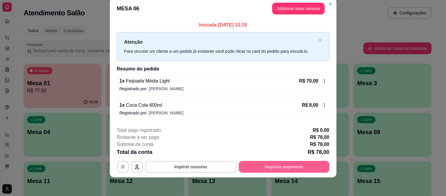
click at [262, 171] on button "Registrar pagamento" at bounding box center [284, 167] width 91 height 12
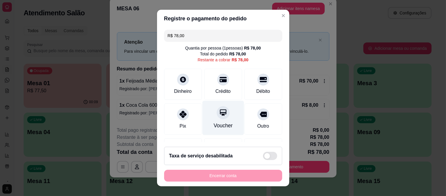
click at [213, 127] on div "Voucher" at bounding box center [222, 126] width 19 height 8
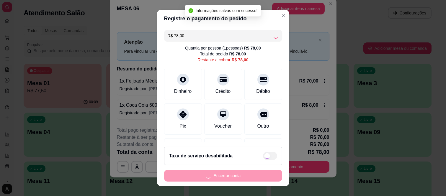
type input "R$ 0,00"
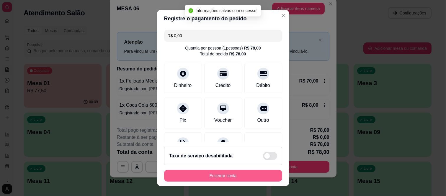
click at [225, 181] on button "Encerrar conta" at bounding box center [223, 176] width 118 height 12
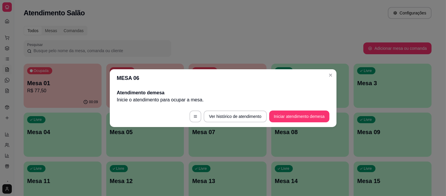
scroll to position [0, 0]
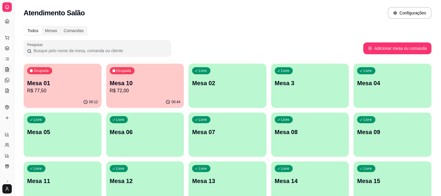
click at [151, 83] on p "Mesa 10" at bounding box center [145, 83] width 71 height 8
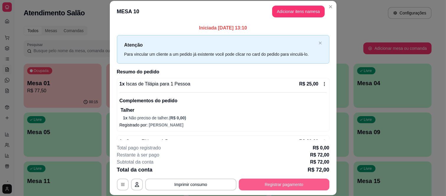
click at [253, 185] on button "Registrar pagamento" at bounding box center [284, 185] width 91 height 12
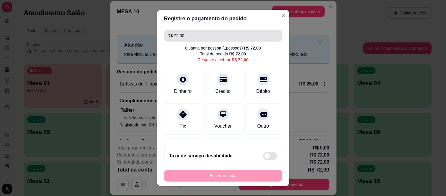
click at [206, 34] on input "R$ 72,00" at bounding box center [223, 36] width 111 height 12
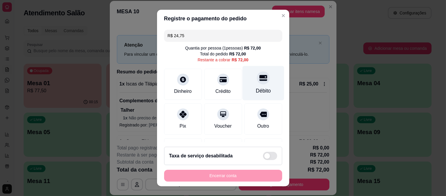
click at [259, 78] on icon at bounding box center [263, 78] width 8 height 8
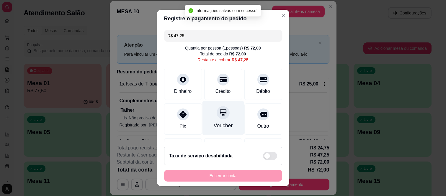
click at [220, 123] on div "Voucher" at bounding box center [222, 126] width 19 height 8
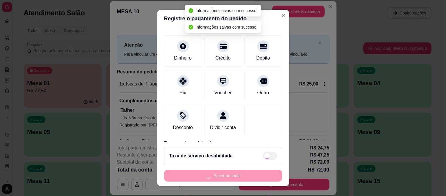
type input "R$ 0,00"
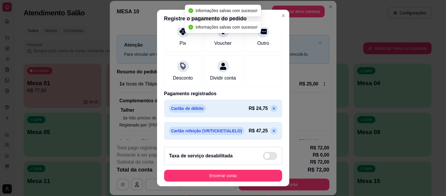
scroll to position [84, 0]
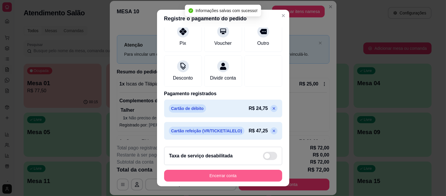
click at [208, 173] on button "Encerrar conta" at bounding box center [223, 176] width 118 height 12
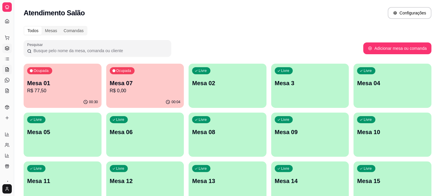
click at [5, 45] on link "Gestor de Pedidos" at bounding box center [6, 48] width 9 height 9
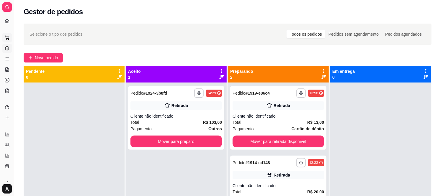
click at [7, 37] on icon at bounding box center [7, 37] width 5 height 5
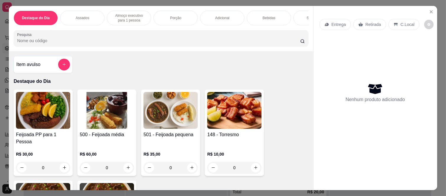
click at [431, 6] on div "Entrega Retirada C.Local Nenhum produto adicionado" at bounding box center [375, 93] width 124 height 175
click at [430, 7] on button "Close" at bounding box center [430, 11] width 9 height 9
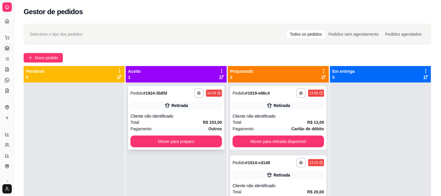
click at [171, 117] on div "Cliente não identificado" at bounding box center [175, 116] width 91 height 6
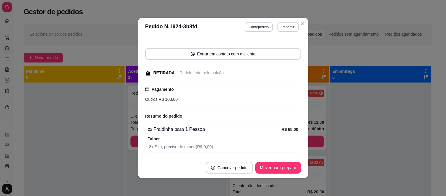
scroll to position [90, 0]
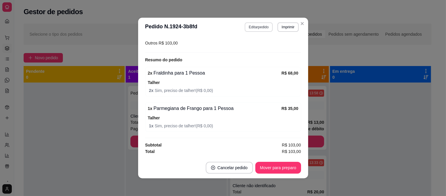
click at [257, 28] on button "Editar pedido" at bounding box center [259, 26] width 28 height 9
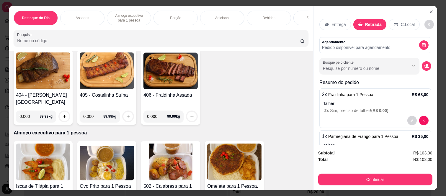
scroll to position [262, 0]
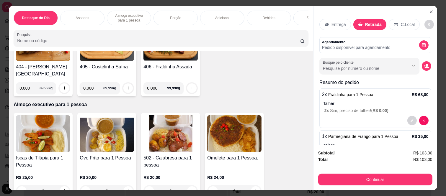
click at [358, 103] on p "Talher" at bounding box center [375, 104] width 105 height 6
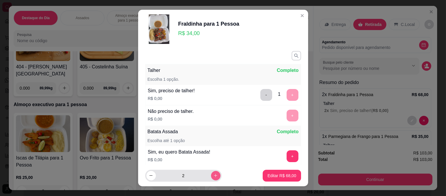
click at [211, 173] on button "increase-product-quantity" at bounding box center [215, 175] width 9 height 9
type input "3"
click at [284, 180] on button "Editar R$ 102,00" at bounding box center [280, 176] width 40 height 12
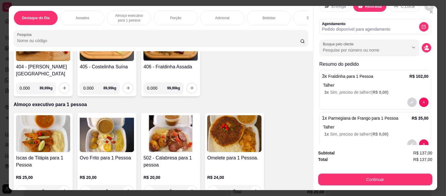
scroll to position [33, 0]
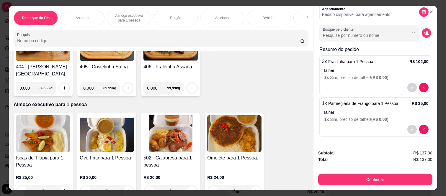
click at [303, 15] on div "Sobremesa" at bounding box center [315, 18] width 44 height 15
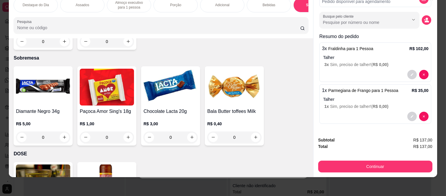
scroll to position [1748, 0]
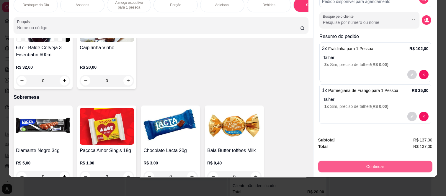
click at [337, 166] on button "Continuar" at bounding box center [375, 167] width 114 height 12
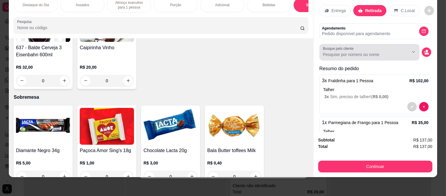
scroll to position [0, 0]
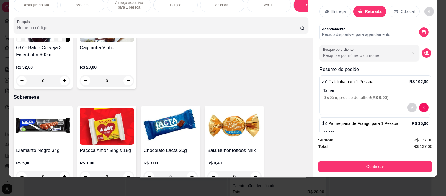
click at [335, 10] on div "Entrega" at bounding box center [335, 11] width 32 height 11
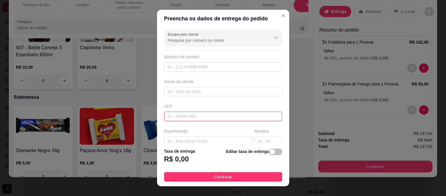
click at [168, 116] on input "text" at bounding box center [223, 116] width 118 height 9
paste input "08260140"
type input "08260140"
type input "Rua [PERSON_NAME]"
type input "[GEOGRAPHIC_DATA] ([GEOGRAPHIC_DATA])"
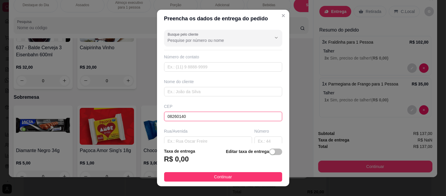
type input "[GEOGRAPHIC_DATA]"
type input "08260140"
click at [266, 142] on input "text" at bounding box center [268, 141] width 28 height 9
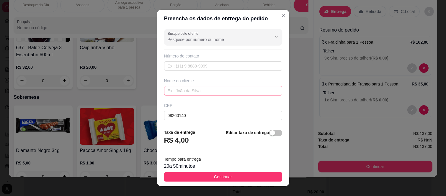
type input "411"
click at [225, 93] on input "text" at bounding box center [223, 90] width 118 height 9
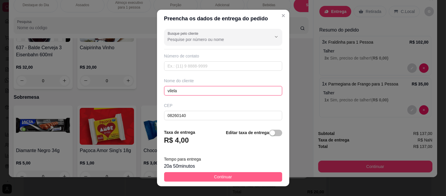
type input "vilela"
click at [213, 173] on button "Continuar" at bounding box center [223, 176] width 118 height 9
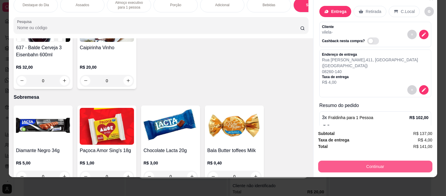
click at [362, 163] on button "Continuar" at bounding box center [375, 167] width 114 height 12
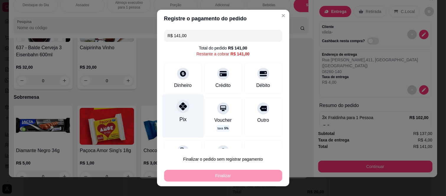
click at [182, 105] on icon at bounding box center [183, 107] width 8 height 8
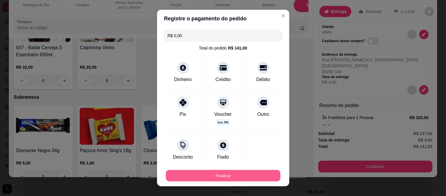
click at [183, 173] on button "Finalizar" at bounding box center [223, 176] width 114 height 12
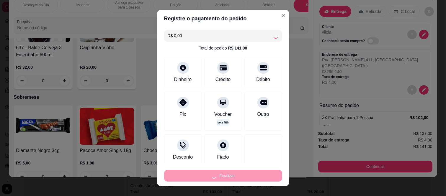
type input "-R$ 141,00"
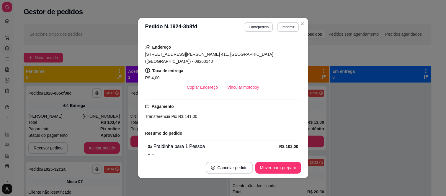
scroll to position [125, 0]
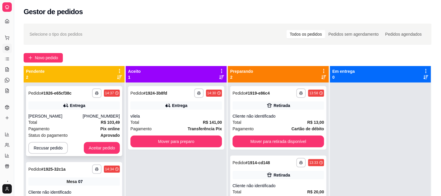
click at [76, 126] on div "Pagamento Pix online" at bounding box center [73, 129] width 91 height 6
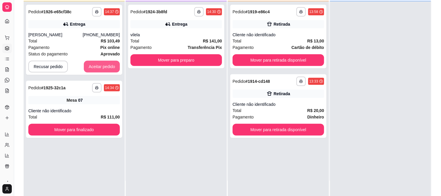
scroll to position [65, 0]
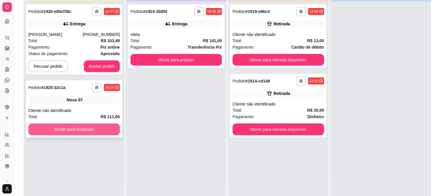
click at [86, 127] on button "Mover para finalizado" at bounding box center [73, 130] width 91 height 12
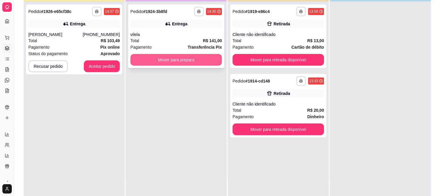
click at [193, 57] on button "Mover para preparo" at bounding box center [175, 60] width 91 height 12
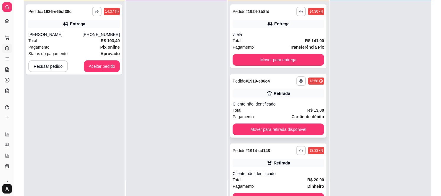
click at [249, 100] on div "**********" at bounding box center [278, 106] width 96 height 64
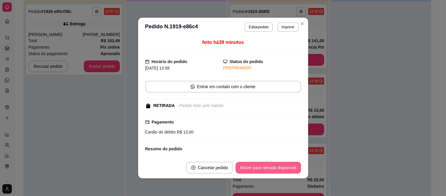
click at [279, 164] on button "Mover para retirada disponível" at bounding box center [267, 168] width 65 height 12
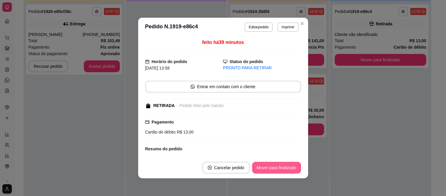
click at [279, 166] on button "Mover para finalizado" at bounding box center [276, 168] width 49 height 12
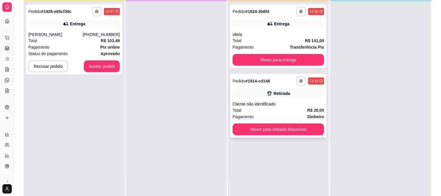
click at [307, 114] on strong "Dinheiro" at bounding box center [315, 116] width 17 height 5
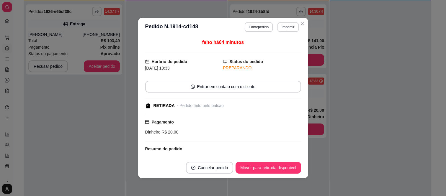
click at [279, 161] on footer "Cancelar pedido Mover para retirada disponível" at bounding box center [223, 167] width 170 height 21
click at [278, 164] on button "Mover para retirada disponível" at bounding box center [267, 168] width 65 height 12
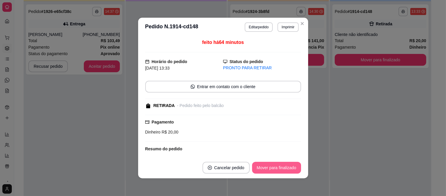
click at [278, 166] on button "Mover para finalizado" at bounding box center [276, 168] width 49 height 12
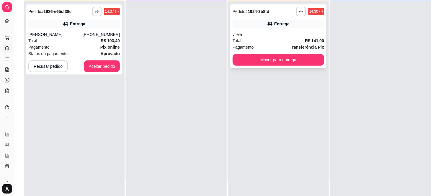
click at [278, 33] on div "vilela" at bounding box center [277, 35] width 91 height 6
click at [5, 69] on icon at bounding box center [7, 69] width 5 height 5
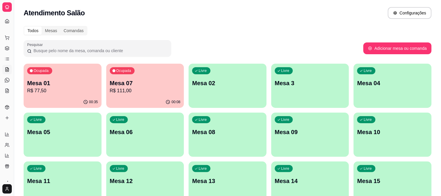
click at [69, 83] on p "Mesa 01" at bounding box center [62, 83] width 71 height 8
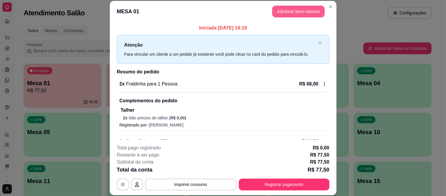
click at [295, 12] on button "Adicionar itens na mesa" at bounding box center [298, 12] width 53 height 12
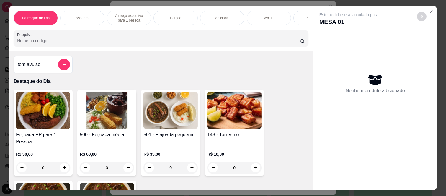
click at [261, 12] on div "Bebidas" at bounding box center [269, 18] width 44 height 15
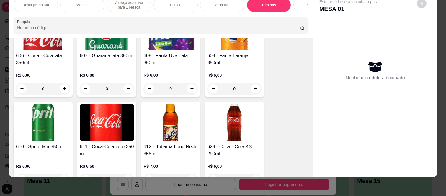
scroll to position [1252, 0]
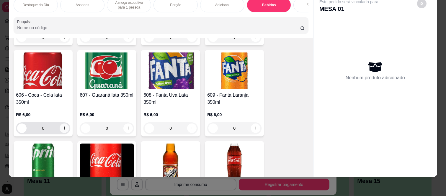
click at [60, 124] on button "increase-product-quantity" at bounding box center [64, 128] width 9 height 9
type input "1"
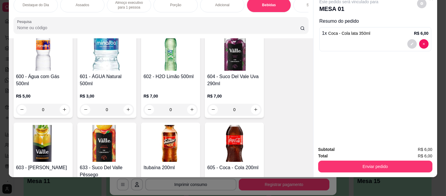
scroll to position [1055, 0]
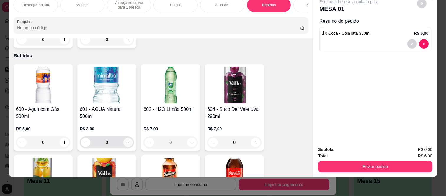
click at [126, 140] on icon "increase-product-quantity" at bounding box center [128, 142] width 4 height 4
type input "1"
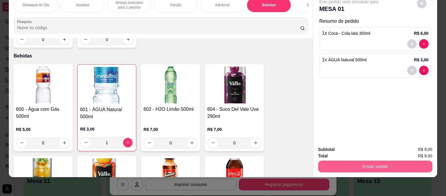
click at [376, 161] on button "Enviar pedido" at bounding box center [375, 167] width 114 height 12
click at [371, 161] on button "Enviar pedido" at bounding box center [375, 167] width 114 height 12
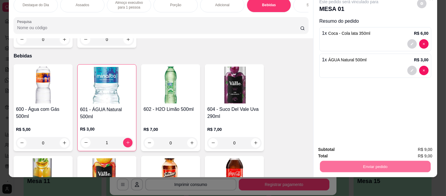
click at [405, 146] on button "Enviar pedido" at bounding box center [416, 147] width 33 height 11
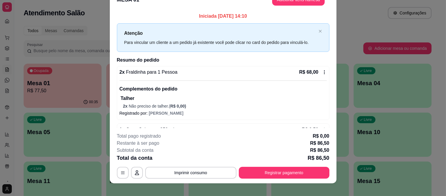
scroll to position [18, 0]
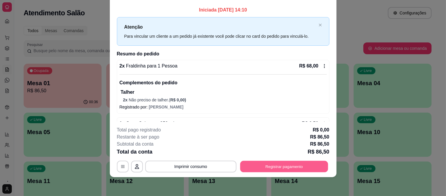
click at [265, 169] on button "Registrar pagamento" at bounding box center [284, 167] width 88 height 12
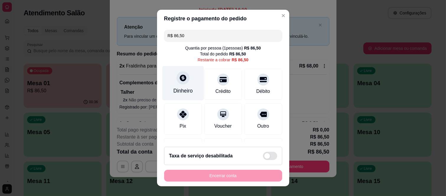
click at [181, 77] on icon at bounding box center [183, 78] width 6 height 6
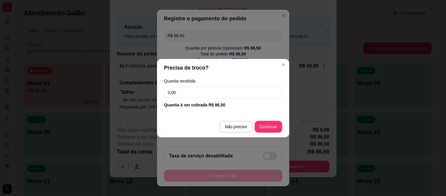
click at [201, 93] on input "0,00" at bounding box center [223, 93] width 118 height 12
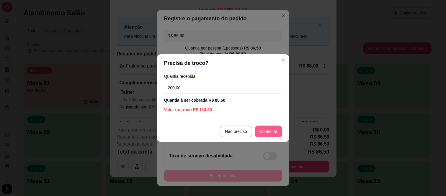
type input "200,00"
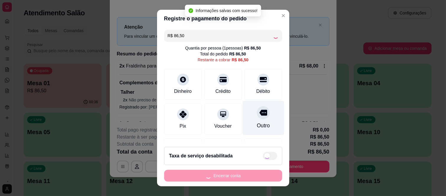
type input "R$ 0,00"
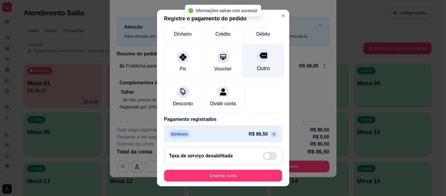
scroll to position [62, 0]
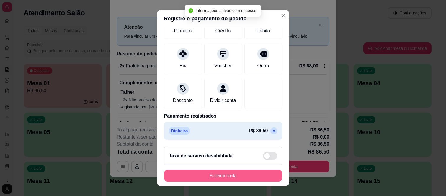
click at [234, 177] on button "Encerrar conta" at bounding box center [223, 176] width 118 height 12
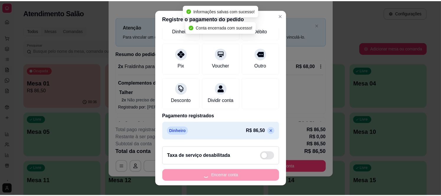
scroll to position [0, 0]
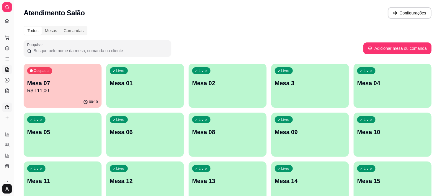
click at [6, 107] on icon at bounding box center [7, 107] width 5 height 5
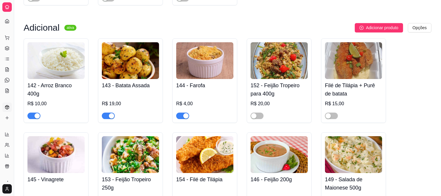
scroll to position [1770, 0]
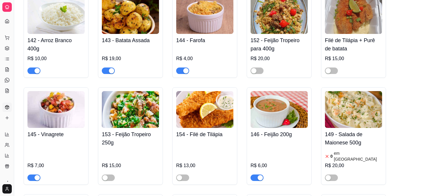
click at [110, 68] on div "button" at bounding box center [111, 70] width 5 height 5
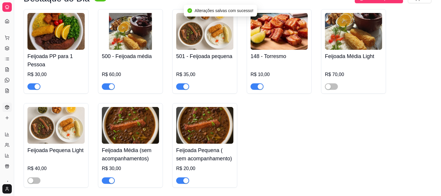
scroll to position [65, 0]
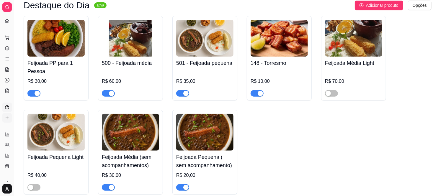
click at [6, 118] on icon at bounding box center [7, 118] width 3 height 0
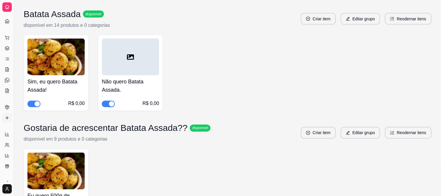
scroll to position [1442, 0]
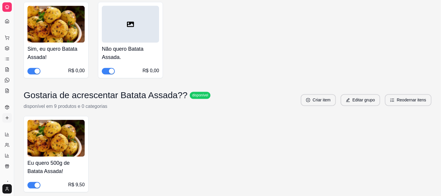
click at [34, 70] on span "button" at bounding box center [33, 71] width 13 height 6
click at [107, 69] on span "button" at bounding box center [108, 71] width 13 height 6
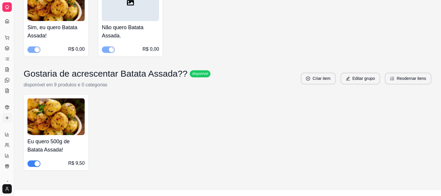
scroll to position [1475, 0]
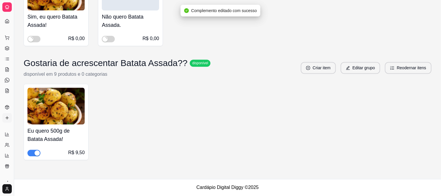
click at [30, 154] on span "button" at bounding box center [33, 153] width 13 height 6
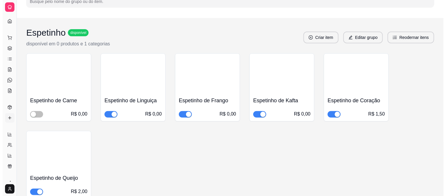
scroll to position [0, 0]
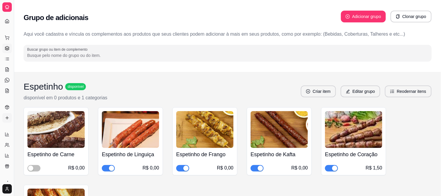
click at [6, 47] on icon at bounding box center [7, 48] width 5 height 5
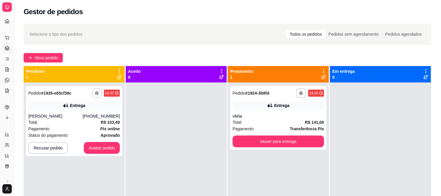
click at [43, 63] on div "**********" at bounding box center [227, 144] width 427 height 249
click at [45, 60] on span "Novo pedido" at bounding box center [46, 58] width 23 height 6
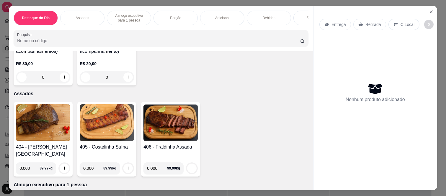
scroll to position [229, 0]
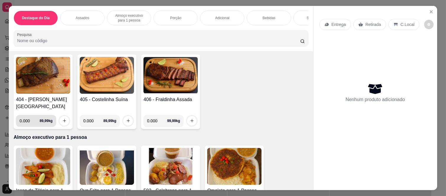
click at [31, 115] on input "0.000" at bounding box center [29, 121] width 20 height 12
type input "1.000"
click at [62, 119] on icon "increase-product-quantity" at bounding box center [64, 121] width 4 height 4
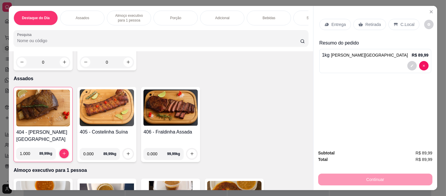
scroll to position [0, 0]
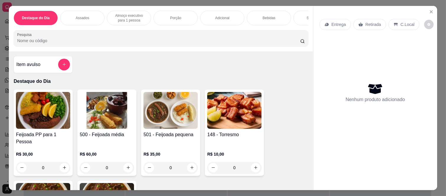
click at [331, 22] on p "Entrega" at bounding box center [338, 25] width 14 height 6
click at [63, 67] on icon "add-separate-item" at bounding box center [64, 64] width 4 height 4
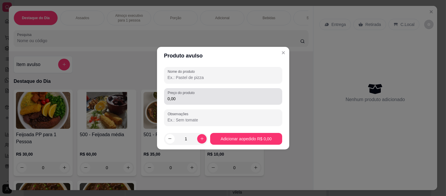
click at [192, 98] on input "0,00" at bounding box center [223, 99] width 111 height 6
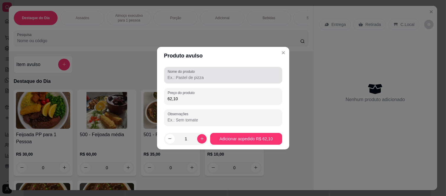
type input "62,10"
click at [197, 83] on div "Nome do produto" at bounding box center [223, 75] width 118 height 17
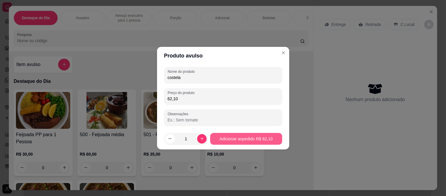
type input "costela"
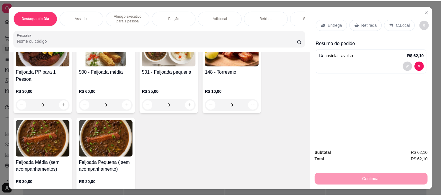
scroll to position [65, 0]
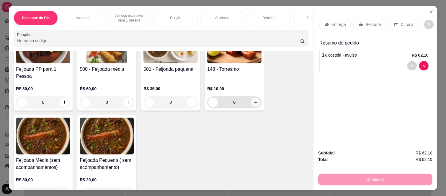
click at [251, 98] on button "increase-product-quantity" at bounding box center [255, 102] width 9 height 9
click at [253, 100] on icon "increase-product-quantity" at bounding box center [255, 102] width 4 height 4
type input "2"
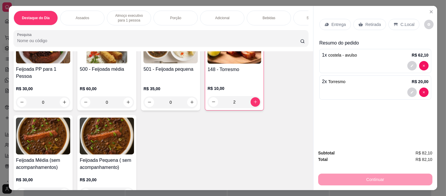
click at [359, 24] on icon at bounding box center [360, 24] width 5 height 5
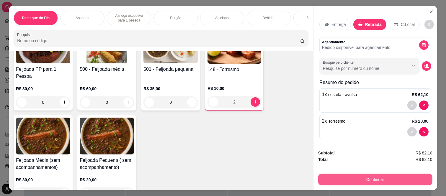
click at [348, 179] on button "Continuar" at bounding box center [375, 180] width 114 height 12
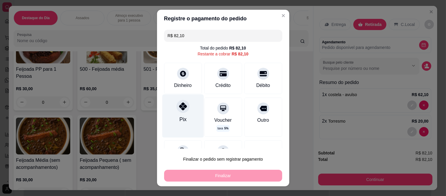
click at [186, 107] on div "Pix" at bounding box center [183, 116] width 42 height 43
type input "R$ 0,00"
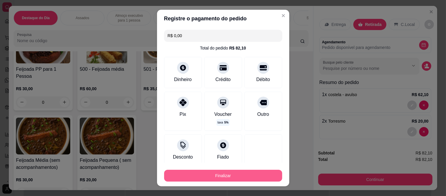
click at [202, 179] on button "Finalizar" at bounding box center [223, 176] width 118 height 12
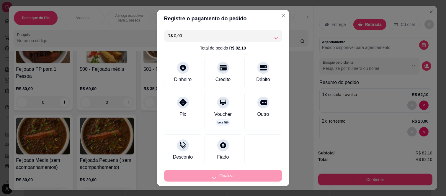
type input "0"
type input "-R$ 82,10"
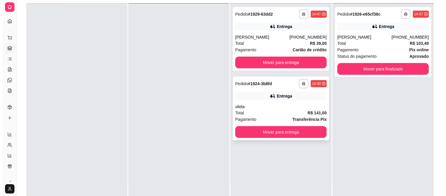
scroll to position [90, 0]
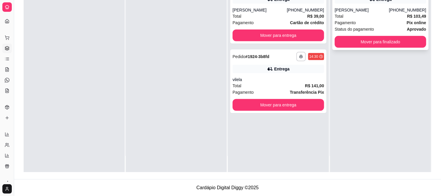
click at [332, 25] on div "**********" at bounding box center [380, 15] width 96 height 70
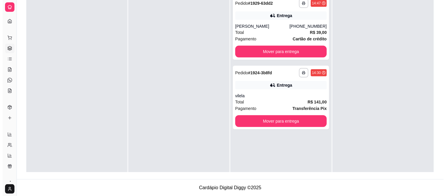
scroll to position [0, 0]
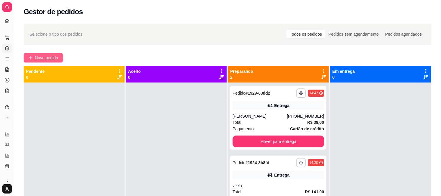
click at [54, 57] on span "Novo pedido" at bounding box center [46, 58] width 23 height 6
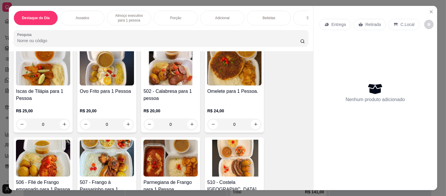
scroll to position [361, 0]
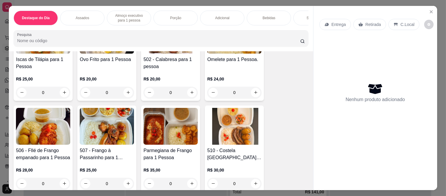
click at [60, 178] on div "0" at bounding box center [43, 184] width 54 height 12
click at [429, 9] on icon "Close" at bounding box center [431, 11] width 5 height 5
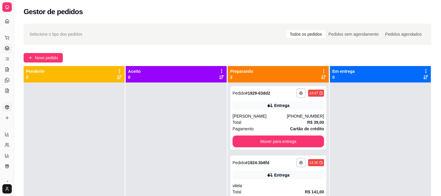
click at [8, 109] on icon at bounding box center [7, 107] width 4 height 4
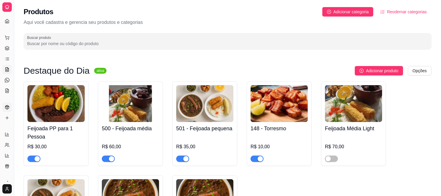
click at [6, 69] on icon at bounding box center [7, 70] width 3 height 4
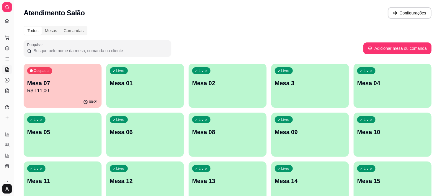
click at [168, 101] on div "button" at bounding box center [145, 104] width 78 height 7
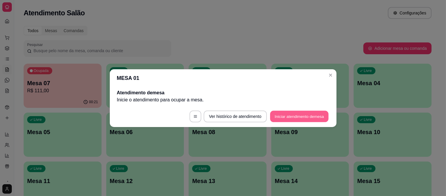
click at [310, 116] on button "Iniciar atendimento de mesa" at bounding box center [299, 117] width 58 height 12
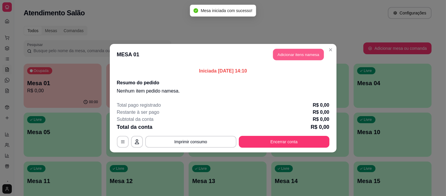
click at [312, 54] on button "Adicionar itens na mesa" at bounding box center [298, 55] width 51 height 12
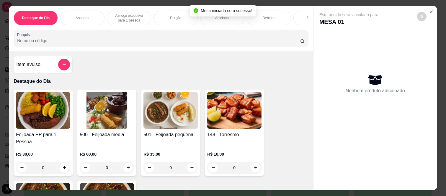
click at [112, 16] on p "Almoço executivo para 1 pessoa" at bounding box center [129, 17] width 34 height 9
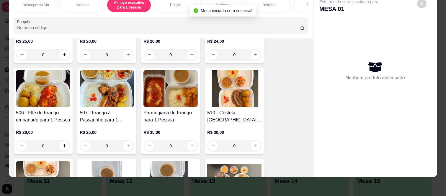
scroll to position [396, 0]
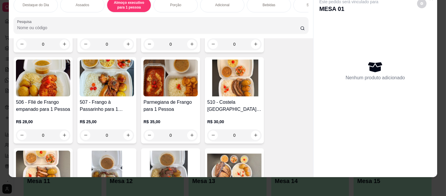
click at [63, 130] on div "0" at bounding box center [43, 136] width 54 height 12
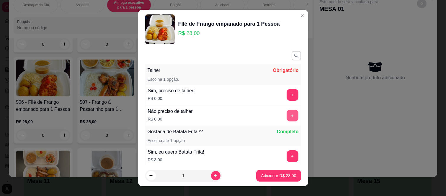
click at [286, 112] on button "+" at bounding box center [292, 116] width 12 height 12
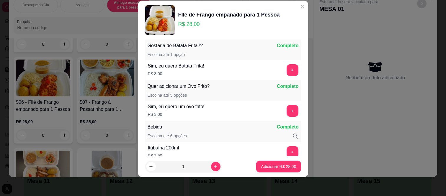
scroll to position [77, 0]
click at [277, 163] on button "Adicionar R$ 28,00" at bounding box center [278, 167] width 45 height 12
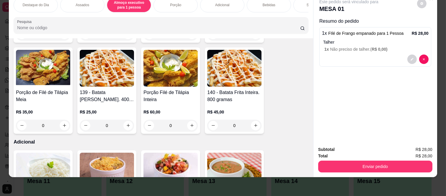
click at [271, 3] on div "Bebidas" at bounding box center [269, 5] width 44 height 15
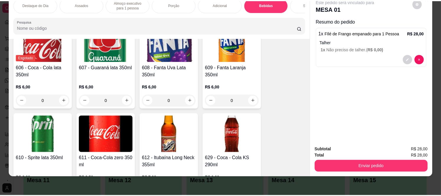
scroll to position [1317, 0]
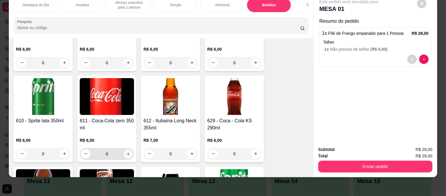
click at [128, 149] on button "increase-product-quantity" at bounding box center [128, 153] width 9 height 9
type input "1"
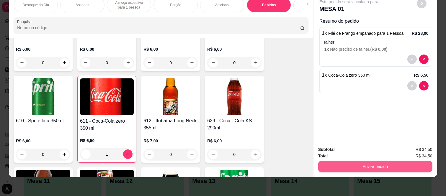
click at [326, 163] on button "Enviar pedido" at bounding box center [375, 167] width 114 height 12
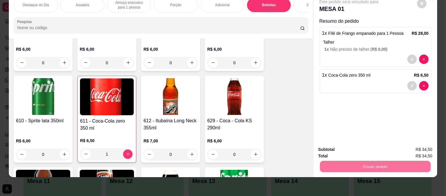
click at [409, 149] on button "Enviar pedido" at bounding box center [416, 147] width 33 height 11
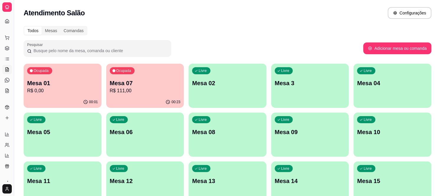
click at [7, 68] on icon at bounding box center [7, 68] width 1 height 1
click at [10, 110] on link "Produtos" at bounding box center [6, 107] width 9 height 9
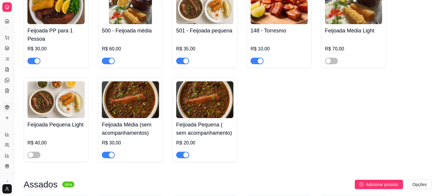
scroll to position [98, 0]
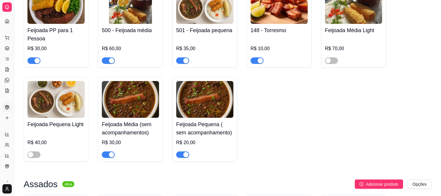
click at [106, 58] on span "button" at bounding box center [108, 61] width 13 height 6
click at [33, 63] on span "button" at bounding box center [33, 61] width 13 height 6
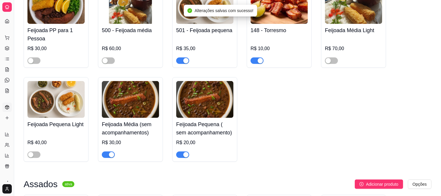
click at [186, 60] on div "button" at bounding box center [185, 60] width 5 height 5
click at [180, 155] on span "button" at bounding box center [182, 155] width 13 height 6
click at [107, 154] on span "button" at bounding box center [108, 155] width 13 height 6
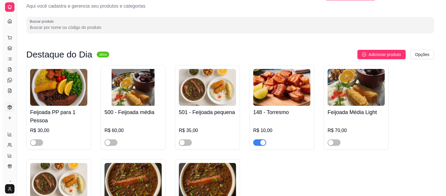
scroll to position [0, 0]
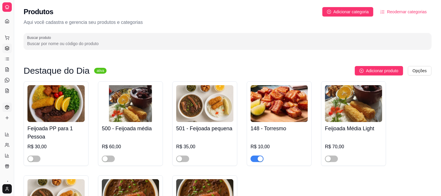
click at [9, 45] on link "Gestor de Pedidos" at bounding box center [6, 48] width 9 height 9
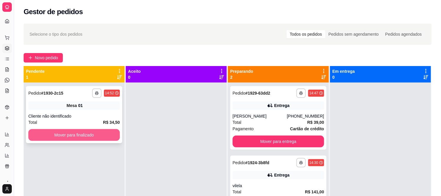
click at [44, 130] on button "Mover para finalizado" at bounding box center [73, 135] width 91 height 12
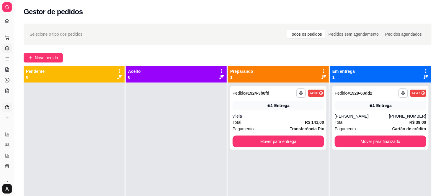
click at [9, 109] on link "Produtos" at bounding box center [6, 107] width 9 height 9
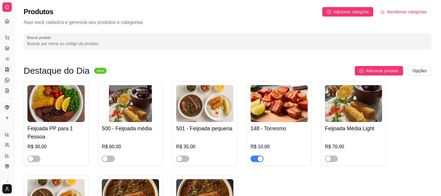
click at [6, 72] on link "Salão / Mesas" at bounding box center [6, 69] width 9 height 9
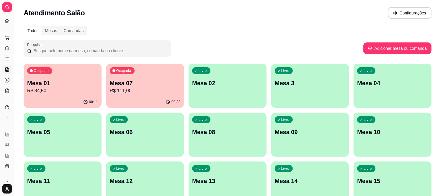
click at [143, 91] on p "R$ 111,00" at bounding box center [145, 90] width 71 height 7
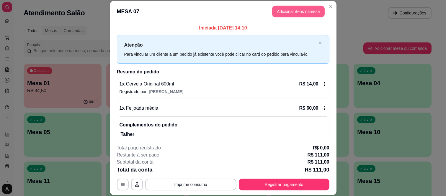
click at [289, 10] on button "Adicionar itens na mesa" at bounding box center [298, 12] width 53 height 12
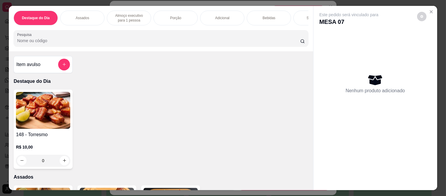
click at [258, 15] on div "Bebidas" at bounding box center [269, 18] width 44 height 15
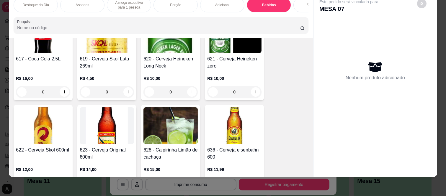
scroll to position [1488, 0]
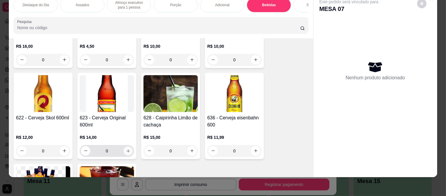
click at [126, 149] on icon "increase-product-quantity" at bounding box center [128, 151] width 4 height 4
type input "1"
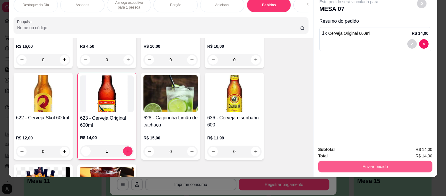
click at [330, 161] on button "Enviar pedido" at bounding box center [375, 167] width 114 height 12
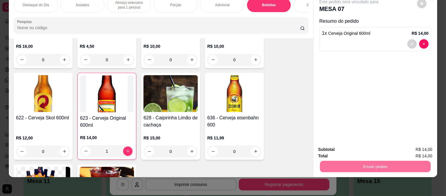
click at [415, 146] on button "Enviar pedido" at bounding box center [416, 147] width 32 height 11
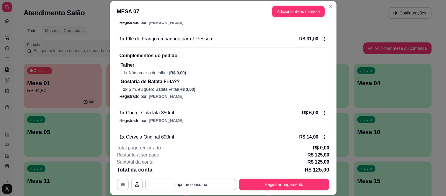
scroll to position [141, 0]
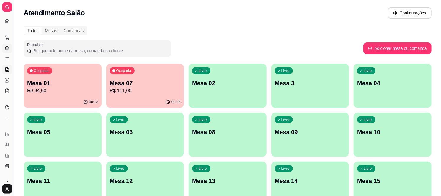
click at [8, 47] on icon at bounding box center [7, 48] width 5 height 5
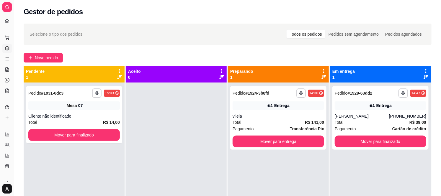
click at [58, 63] on div "**********" at bounding box center [227, 144] width 427 height 249
click at [56, 59] on span "Novo pedido" at bounding box center [46, 58] width 23 height 6
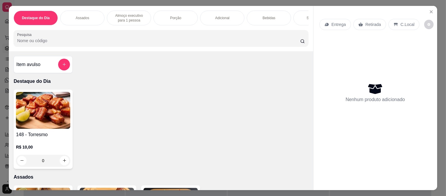
click at [273, 15] on div "Bebidas" at bounding box center [269, 18] width 44 height 15
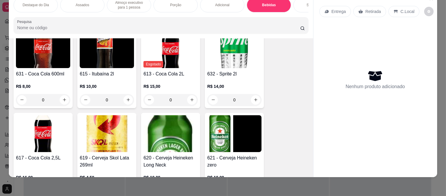
scroll to position [1390, 0]
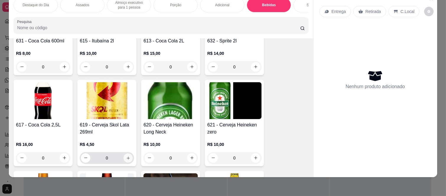
click at [126, 156] on icon "increase-product-quantity" at bounding box center [128, 158] width 4 height 4
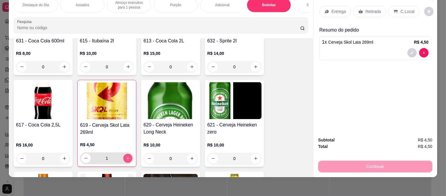
click at [126, 156] on icon "increase-product-quantity" at bounding box center [128, 158] width 4 height 4
type input "2"
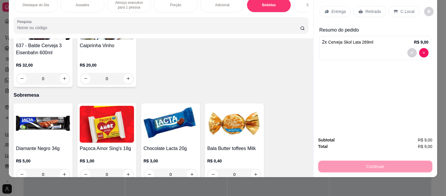
scroll to position [1756, 0]
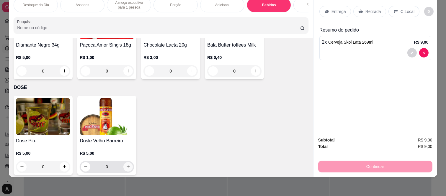
click at [126, 165] on icon "increase-product-quantity" at bounding box center [128, 167] width 4 height 4
type input "1"
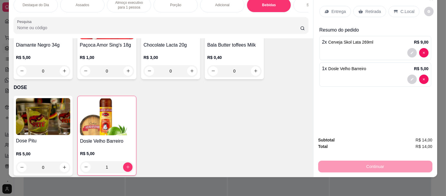
drag, startPoint x: 366, startPoint y: 1, endPoint x: 365, endPoint y: 11, distance: 10.4
click at [366, 6] on div "Retirada" at bounding box center [369, 11] width 33 height 11
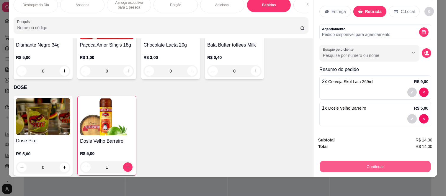
click at [329, 161] on button "Continuar" at bounding box center [375, 167] width 111 height 12
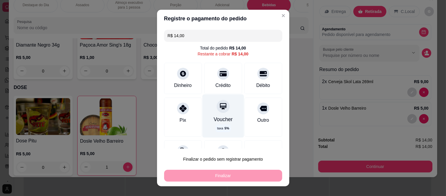
click at [222, 112] on div "Voucher taxa 5 %" at bounding box center [223, 116] width 42 height 43
type input "R$ 0,00"
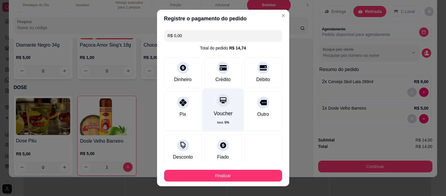
scroll to position [36, 0]
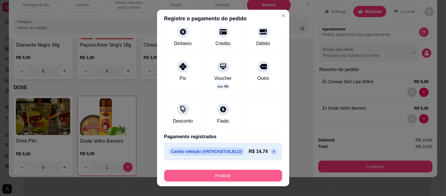
click at [211, 180] on button "Finalizar" at bounding box center [223, 176] width 118 height 12
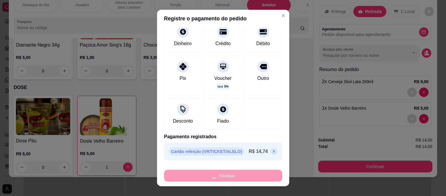
type input "0"
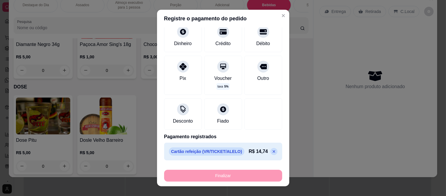
type input "-R$ 14,00"
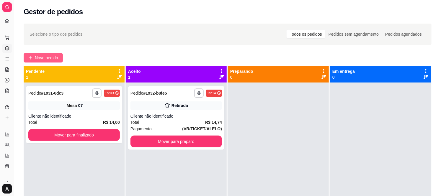
click at [48, 62] on button "Novo pedido" at bounding box center [43, 57] width 39 height 9
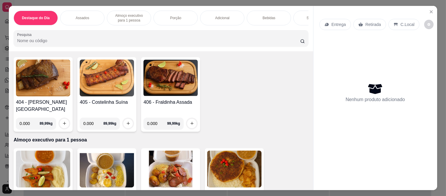
scroll to position [131, 0]
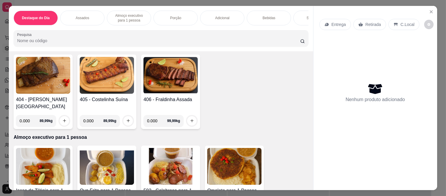
click at [264, 11] on div "Bebidas" at bounding box center [269, 18] width 44 height 15
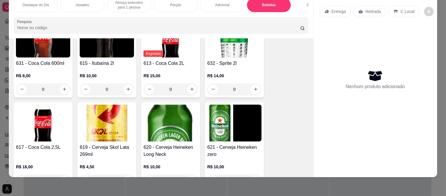
scroll to position [1423, 0]
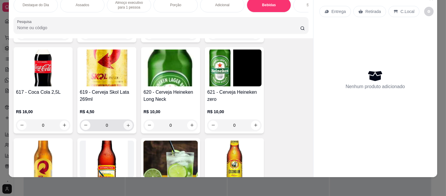
click at [126, 123] on icon "increase-product-quantity" at bounding box center [128, 125] width 4 height 4
type input "1"
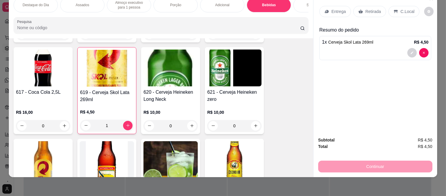
click at [374, 9] on p "Retirada" at bounding box center [373, 12] width 16 height 6
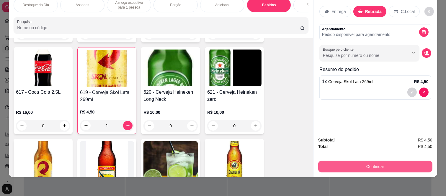
click at [348, 162] on button "Continuar" at bounding box center [375, 167] width 114 height 12
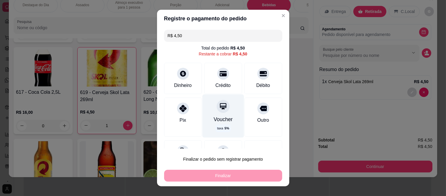
click at [226, 110] on div "Voucher taxa 5 %" at bounding box center [223, 116] width 42 height 43
type input "R$ 0,00"
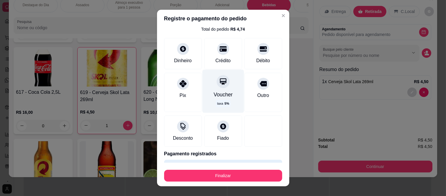
scroll to position [36, 0]
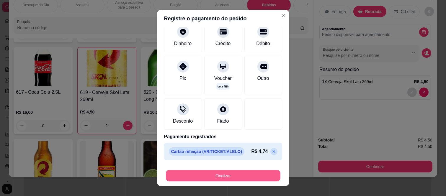
click at [223, 179] on button "Finalizar" at bounding box center [223, 176] width 114 height 12
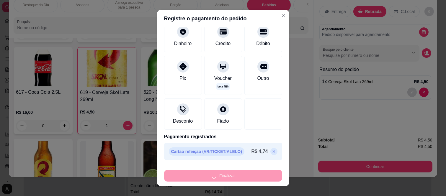
type input "0"
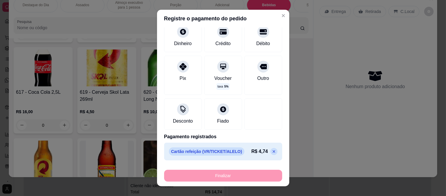
type input "-R$ 4,50"
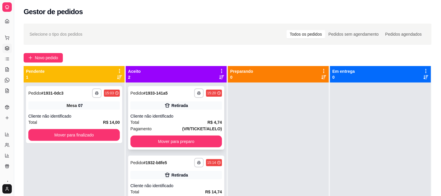
click at [166, 107] on icon at bounding box center [167, 106] width 6 height 6
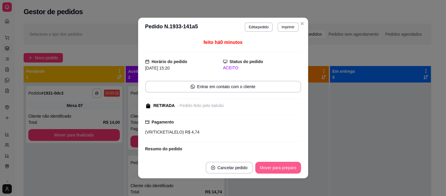
click at [269, 170] on button "Mover para preparo" at bounding box center [278, 168] width 46 height 12
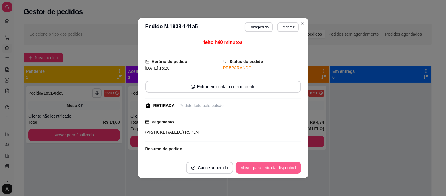
click at [270, 168] on button "Mover para retirada disponível" at bounding box center [267, 168] width 65 height 12
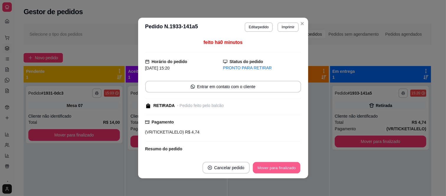
click at [270, 168] on button "Mover para finalizado" at bounding box center [277, 168] width 48 height 12
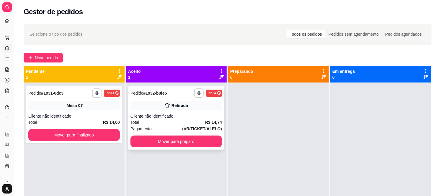
click at [140, 123] on div "Total R$ 14,74" at bounding box center [175, 122] width 91 height 6
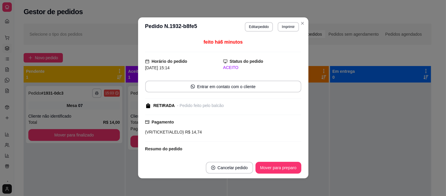
scroll to position [55, 0]
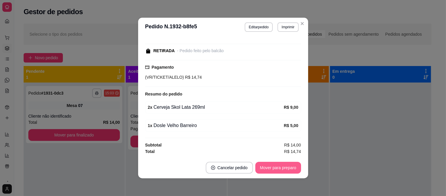
click at [276, 166] on button "Mover para preparo" at bounding box center [278, 168] width 46 height 12
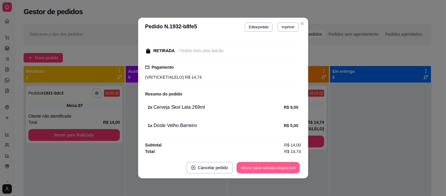
click at [274, 169] on button "Mover para retirada disponível" at bounding box center [268, 168] width 63 height 12
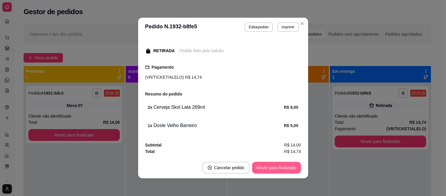
click at [274, 169] on button "Mover para finalizado" at bounding box center [276, 168] width 49 height 12
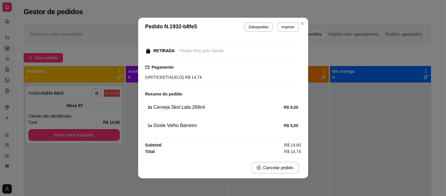
scroll to position [30, 0]
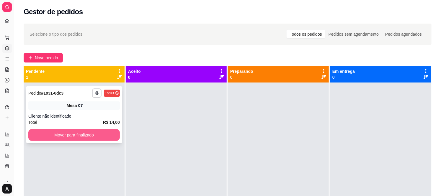
click at [54, 136] on button "Mover para finalizado" at bounding box center [73, 135] width 91 height 12
click at [83, 136] on button "Mover para finalizado" at bounding box center [73, 135] width 91 height 12
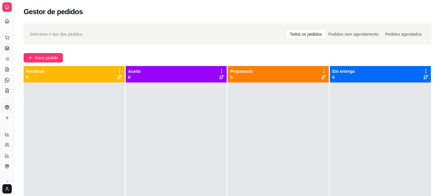
click at [5, 109] on icon at bounding box center [7, 107] width 5 height 5
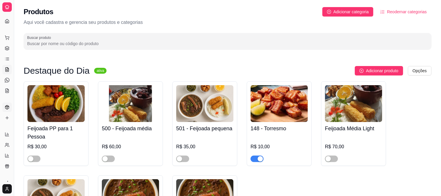
click at [7, 70] on icon at bounding box center [6, 70] width 1 height 0
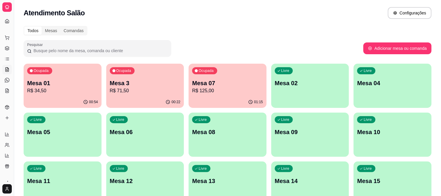
click at [258, 94] on p "R$ 125,00" at bounding box center [227, 90] width 71 height 7
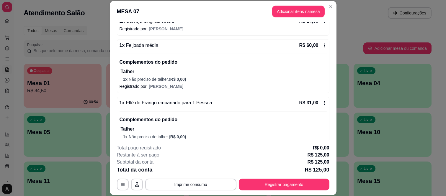
scroll to position [141, 0]
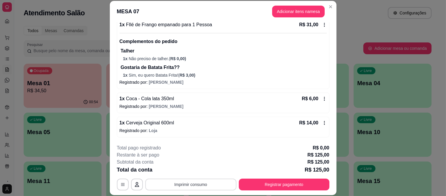
click at [188, 185] on button "Imprimir consumo" at bounding box center [190, 185] width 91 height 12
click at [189, 166] on div "Escolha a impressora IMPRESSORA caixa" at bounding box center [190, 167] width 49 height 20
click at [187, 176] on button "IMPRESSORA caixa" at bounding box center [189, 170] width 43 height 9
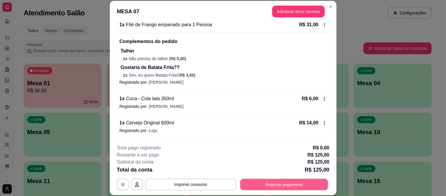
click at [269, 183] on button "Registrar pagamento" at bounding box center [284, 185] width 88 height 12
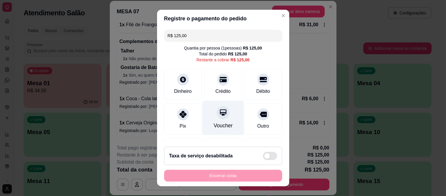
click at [220, 119] on div "Voucher" at bounding box center [223, 118] width 42 height 35
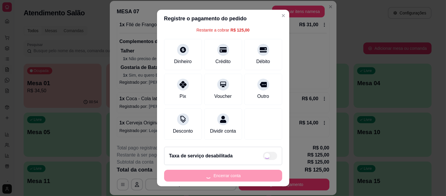
type input "R$ 0,00"
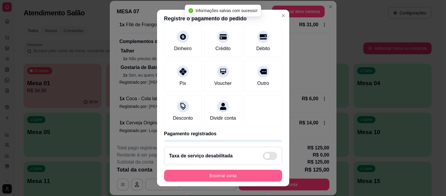
scroll to position [31, 0]
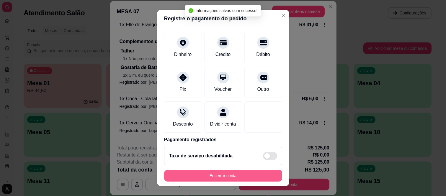
click at [248, 179] on button "Encerrar conta" at bounding box center [223, 176] width 118 height 12
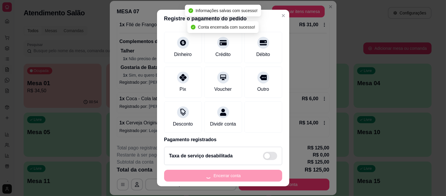
scroll to position [0, 0]
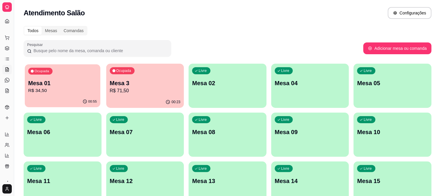
click at [66, 83] on p "Mesa 01" at bounding box center [62, 83] width 68 height 8
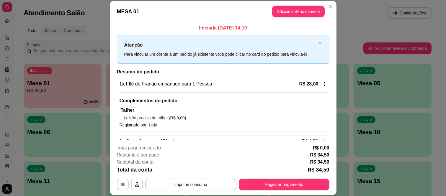
scroll to position [19, 0]
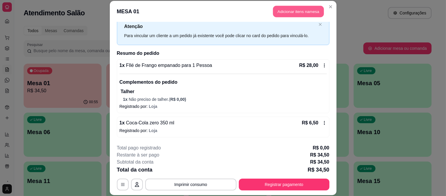
click at [304, 9] on button "Adicionar itens na mesa" at bounding box center [298, 12] width 51 height 12
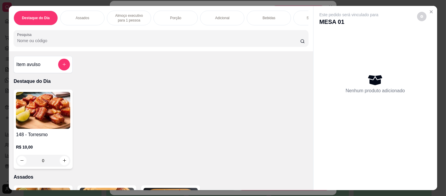
click at [302, 15] on div "Sobremesa" at bounding box center [315, 18] width 44 height 15
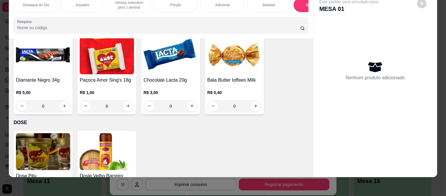
scroll to position [1731, 0]
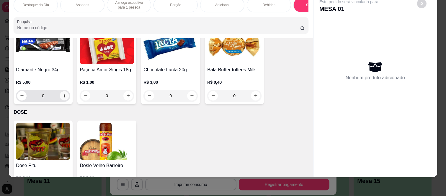
click at [63, 94] on icon "increase-product-quantity" at bounding box center [64, 96] width 4 height 4
type input "1"
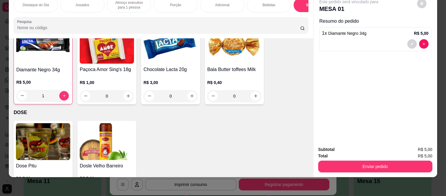
click at [354, 159] on div "Enviar pedido" at bounding box center [375, 165] width 114 height 13
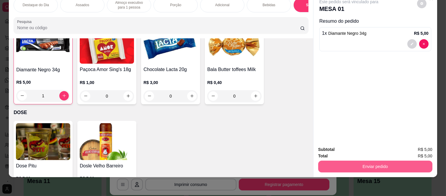
click at [349, 165] on button "Enviar pedido" at bounding box center [375, 167] width 114 height 12
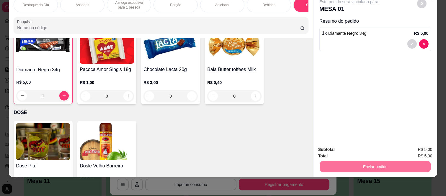
click at [430, 145] on button "Enviar pedido" at bounding box center [416, 147] width 33 height 11
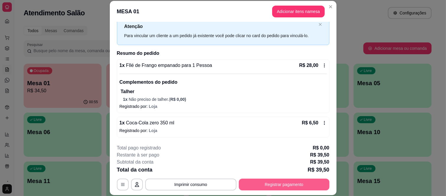
click at [284, 185] on button "Registrar pagamento" at bounding box center [284, 185] width 91 height 12
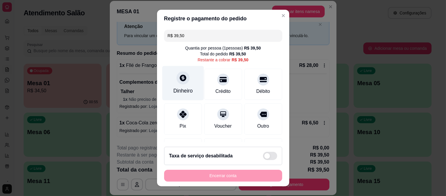
click at [173, 91] on div "Dinheiro" at bounding box center [182, 91] width 19 height 8
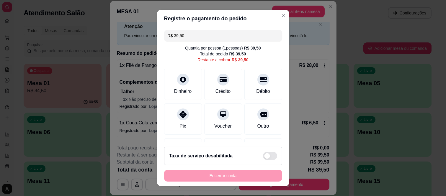
click at [202, 96] on input "0,00" at bounding box center [223, 92] width 118 height 12
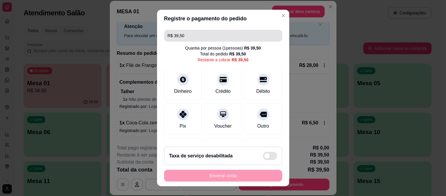
click at [206, 35] on input "R$ 39,50" at bounding box center [223, 36] width 111 height 12
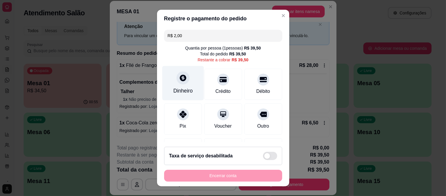
click at [170, 78] on div "Dinheiro" at bounding box center [183, 83] width 42 height 35
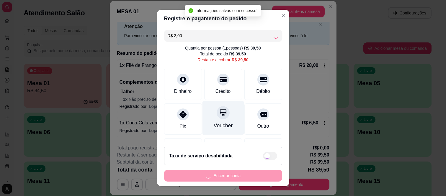
type input "R$ 37,50"
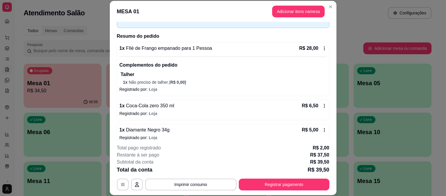
scroll to position [43, 0]
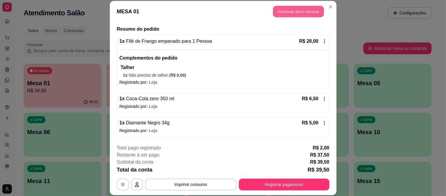
click at [300, 11] on button "Adicionar itens na mesa" at bounding box center [298, 12] width 51 height 12
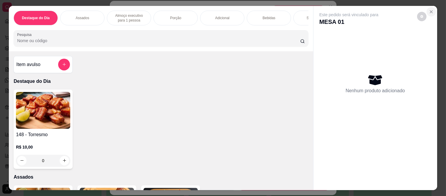
click at [429, 9] on icon "Close" at bounding box center [431, 11] width 5 height 5
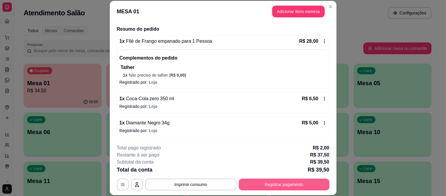
click at [275, 183] on button "Registrar pagamento" at bounding box center [284, 185] width 91 height 12
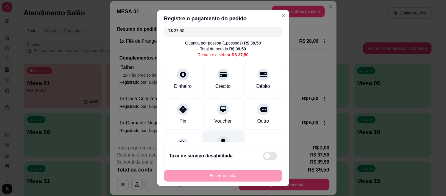
scroll to position [0, 0]
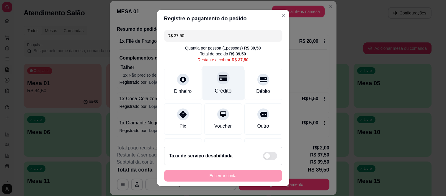
click at [219, 81] on icon at bounding box center [223, 78] width 8 height 6
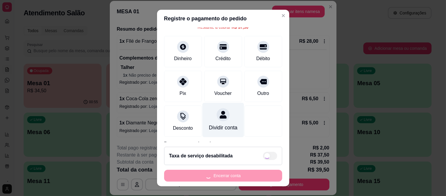
scroll to position [68, 0]
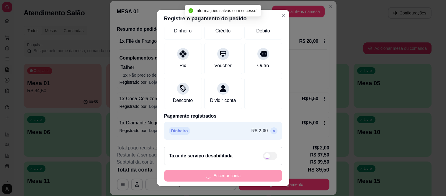
type input "R$ 0,00"
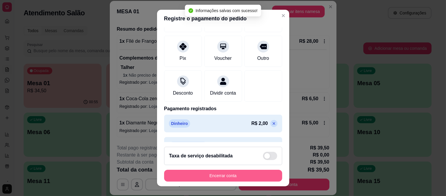
click at [244, 174] on button "Encerrar conta" at bounding box center [223, 176] width 118 height 12
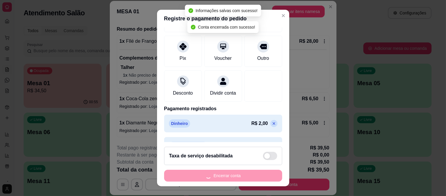
scroll to position [0, 0]
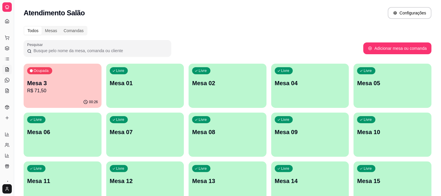
click at [51, 92] on p "R$ 71,50" at bounding box center [62, 90] width 71 height 7
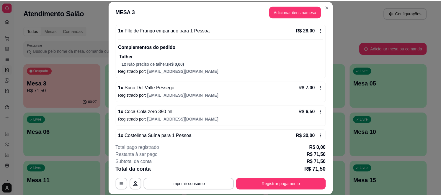
scroll to position [65, 0]
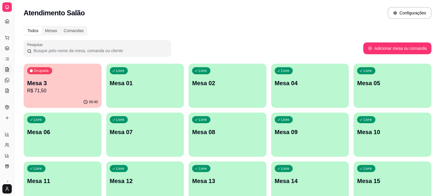
click at [7, 24] on div "Dia a dia" at bounding box center [6, 28] width 9 height 9
click at [6, 24] on div "Dia a dia" at bounding box center [6, 28] width 9 height 9
click at [6, 20] on icon at bounding box center [7, 21] width 4 height 4
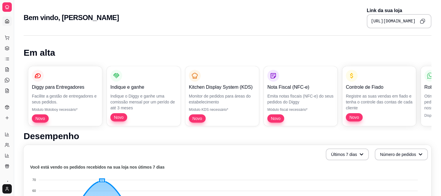
drag, startPoint x: 14, startPoint y: 14, endPoint x: 46, endPoint y: 17, distance: 32.9
drag, startPoint x: 16, startPoint y: 15, endPoint x: 45, endPoint y: 16, distance: 29.8
click at [7, 25] on div "Dia a dia" at bounding box center [6, 28] width 9 height 9
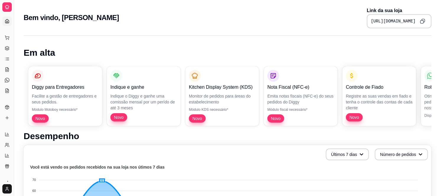
click at [6, 21] on icon at bounding box center [7, 21] width 5 height 5
click at [5, 38] on icon at bounding box center [7, 37] width 5 height 5
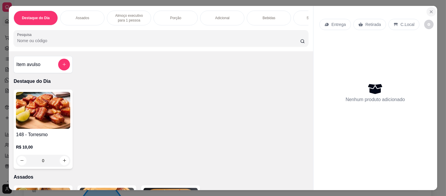
click at [429, 9] on icon "Close" at bounding box center [431, 11] width 5 height 5
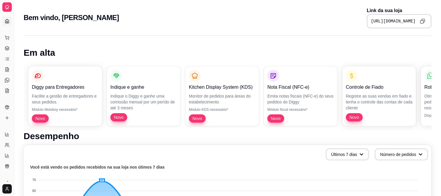
click at [185, 26] on div "Bem vindo, Assados Santana Link da sua loja https://diggy.menu/assadossantana" at bounding box center [228, 17] width 408 height 21
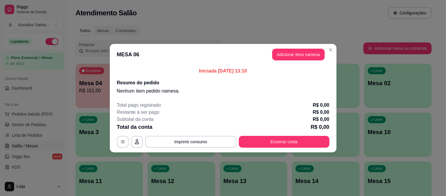
click at [133, 46] on header "MESA 06 Adicionar itens na mesa" at bounding box center [223, 54] width 227 height 21
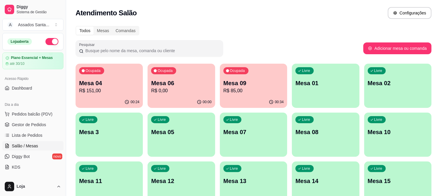
click at [249, 95] on div "Ocupada Mesa 09 R$ 85,00" at bounding box center [253, 80] width 67 height 33
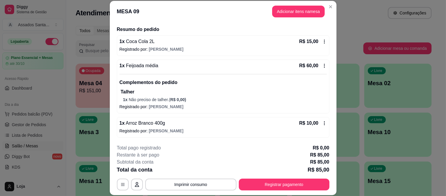
scroll to position [43, 0]
click at [288, 10] on button "Adicionar itens na mesa" at bounding box center [298, 12] width 53 height 12
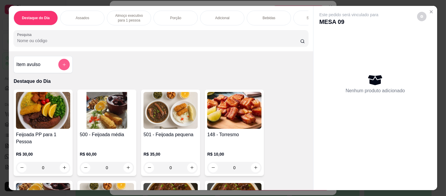
click at [58, 67] on button "add-separate-item" at bounding box center [64, 65] width 12 height 12
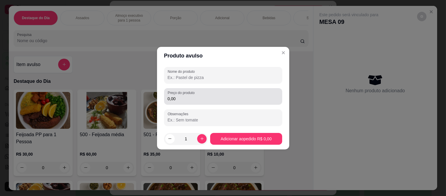
click at [190, 102] on div "0,00" at bounding box center [223, 97] width 111 height 12
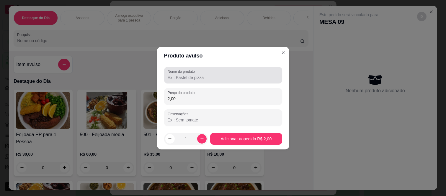
type input "2,00"
click at [195, 75] on input "Nome do produto" at bounding box center [223, 78] width 111 height 6
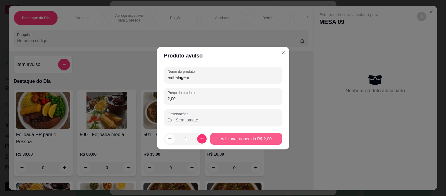
type input "embalagem"
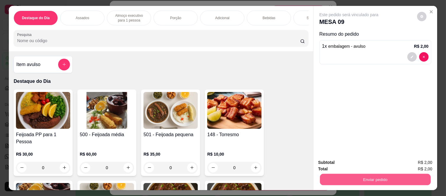
click at [330, 174] on button "Enviar pedido" at bounding box center [375, 180] width 111 height 12
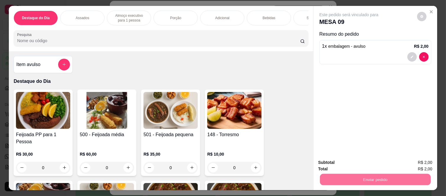
click at [423, 158] on button "Enviar pedido" at bounding box center [416, 162] width 32 height 11
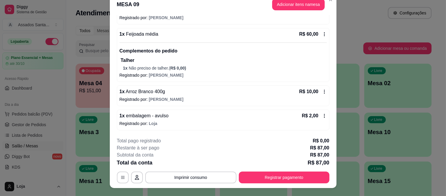
scroll to position [18, 0]
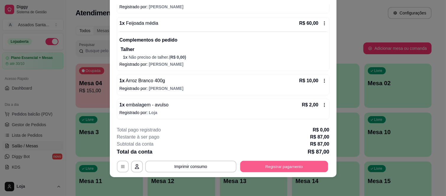
click at [279, 168] on button "Registrar pagamento" at bounding box center [284, 167] width 88 height 12
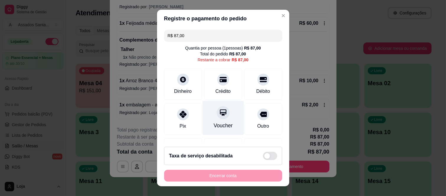
click at [219, 109] on icon at bounding box center [223, 113] width 8 height 8
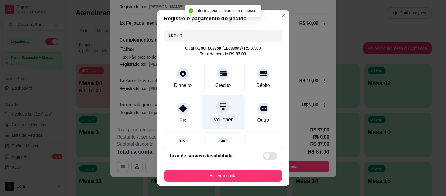
type input "R$ 0,00"
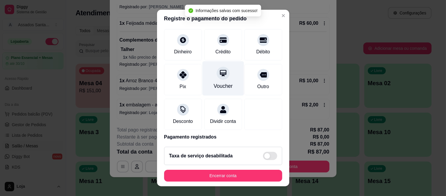
scroll to position [62, 0]
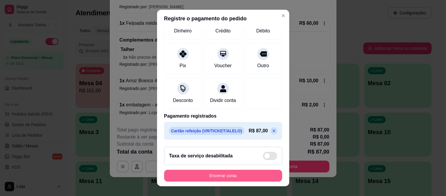
click at [233, 177] on button "Encerrar conta" at bounding box center [223, 176] width 118 height 12
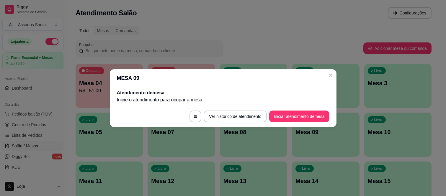
scroll to position [0, 0]
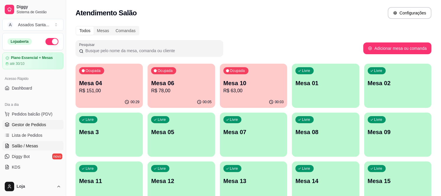
click at [11, 122] on link "Gestor de Pedidos" at bounding box center [32, 124] width 61 height 9
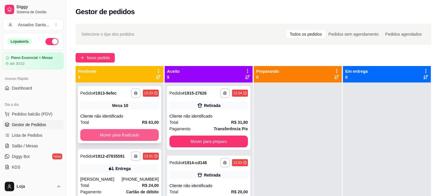
click at [131, 139] on button "Mover para finalizado" at bounding box center [119, 135] width 78 height 12
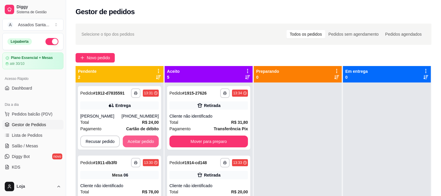
click at [131, 139] on button "Aceitar pedido" at bounding box center [141, 142] width 36 height 12
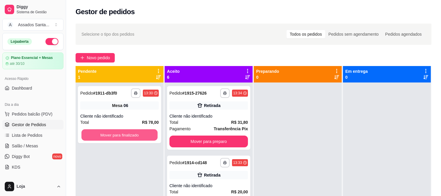
click at [131, 139] on button "Mover para finalizado" at bounding box center [119, 136] width 76 height 12
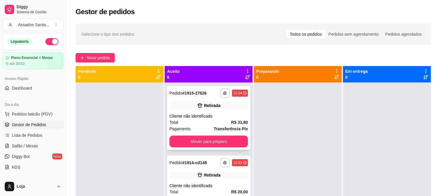
click at [180, 118] on div "Cliente não identificado" at bounding box center [208, 116] width 78 height 6
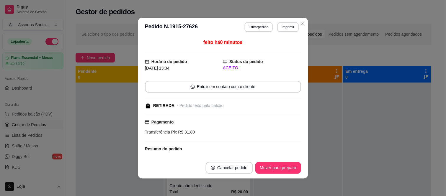
scroll to position [55, 0]
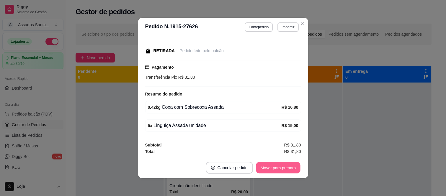
click at [269, 165] on button "Mover para preparo" at bounding box center [278, 168] width 44 height 12
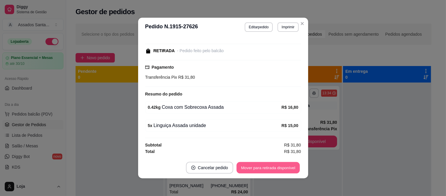
click at [269, 165] on button "Mover para retirada disponível" at bounding box center [268, 168] width 63 height 12
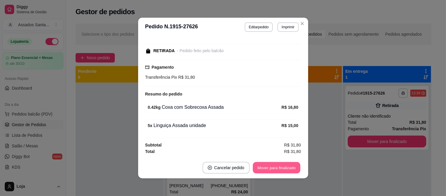
click at [269, 165] on button "Mover para finalizado" at bounding box center [277, 168] width 48 height 12
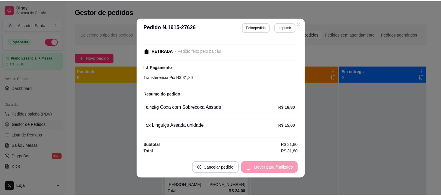
scroll to position [30, 0]
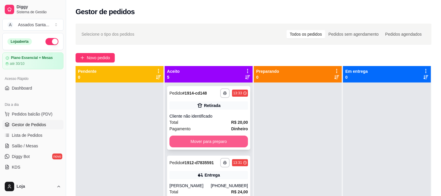
click at [222, 140] on button "Mover para preparo" at bounding box center [208, 142] width 78 height 12
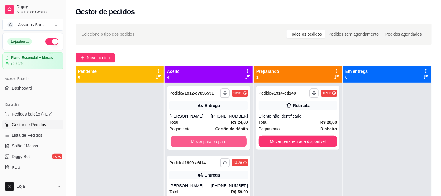
click at [222, 140] on button "Mover para preparo" at bounding box center [209, 142] width 76 height 12
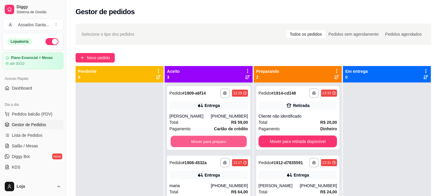
click at [222, 140] on button "Mover para preparo" at bounding box center [209, 142] width 76 height 12
click at [222, 140] on button "Mover para preparo" at bounding box center [208, 142] width 78 height 12
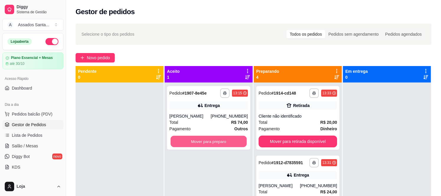
click at [222, 140] on button "Mover para preparo" at bounding box center [209, 142] width 76 height 12
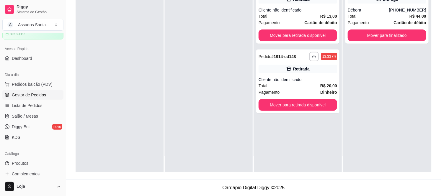
scroll to position [65, 0]
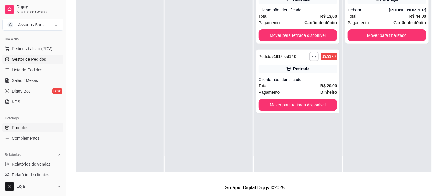
click at [24, 127] on span "Produtos" at bounding box center [20, 128] width 17 height 6
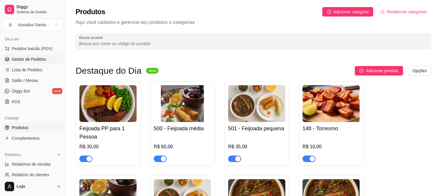
click at [46, 60] on link "Gestor de Pedidos" at bounding box center [32, 59] width 61 height 9
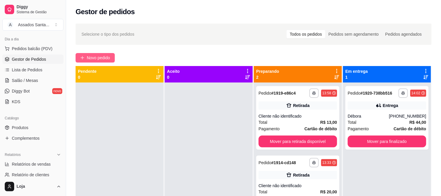
click at [92, 53] on button "Novo pedido" at bounding box center [95, 57] width 39 height 9
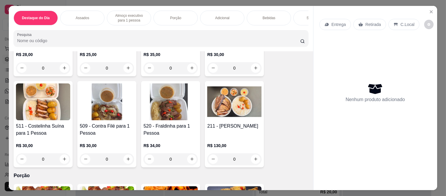
scroll to position [492, 0]
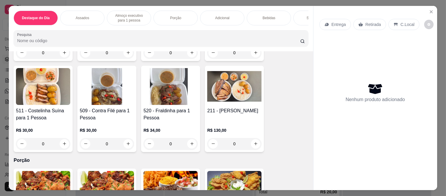
click at [191, 138] on div "0" at bounding box center [170, 144] width 54 height 12
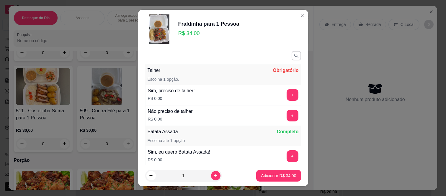
click at [214, 173] on div "1" at bounding box center [183, 176] width 76 height 12
click at [213, 176] on icon "increase-product-quantity" at bounding box center [215, 175] width 4 height 4
type input "2"
click at [286, 97] on button "+" at bounding box center [292, 95] width 12 height 12
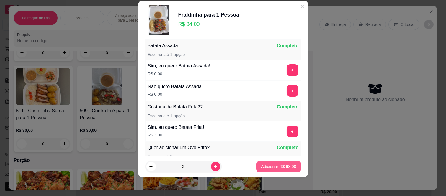
scroll to position [77, 0]
click at [270, 163] on button "Adicionar R$ 68,00" at bounding box center [278, 167] width 43 height 12
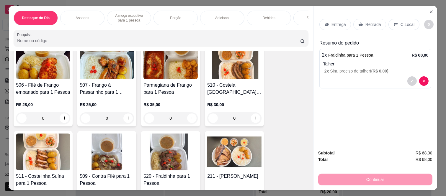
scroll to position [393, 0]
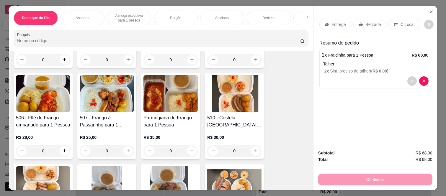
click at [189, 145] on div "0" at bounding box center [170, 151] width 54 height 12
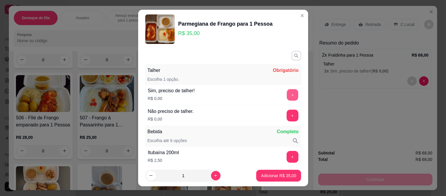
click at [286, 98] on button "+" at bounding box center [292, 95] width 12 height 12
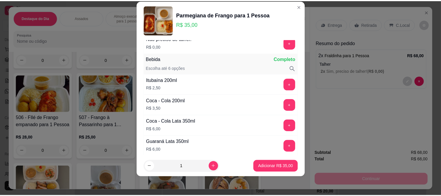
scroll to position [77, 0]
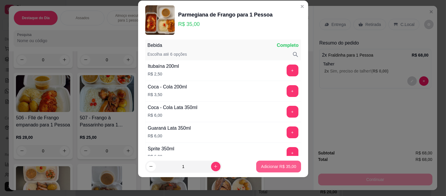
click at [269, 166] on p "Adicionar R$ 35,00" at bounding box center [278, 167] width 35 height 6
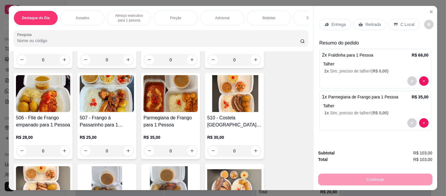
drag, startPoint x: 369, startPoint y: 20, endPoint x: 364, endPoint y: 27, distance: 9.3
click at [368, 22] on p "Retirada" at bounding box center [373, 25] width 16 height 6
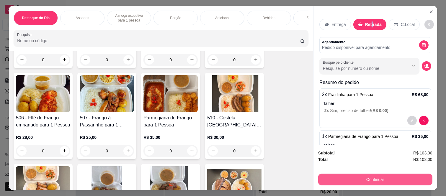
click at [351, 178] on button "Continuar" at bounding box center [375, 180] width 114 height 12
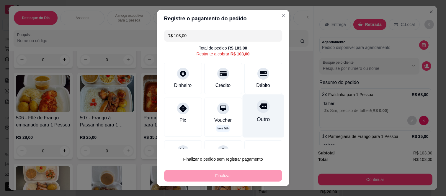
click at [258, 108] on div "Outro" at bounding box center [263, 116] width 42 height 43
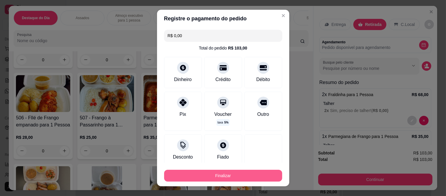
click at [247, 176] on button "Finalizar" at bounding box center [223, 176] width 118 height 12
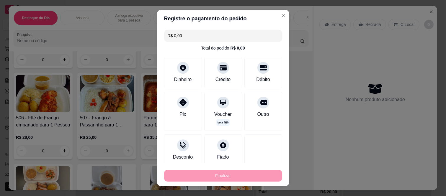
type input "-R$ 103,00"
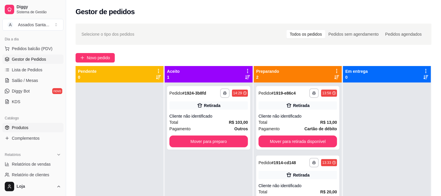
click at [38, 126] on link "Produtos" at bounding box center [32, 127] width 61 height 9
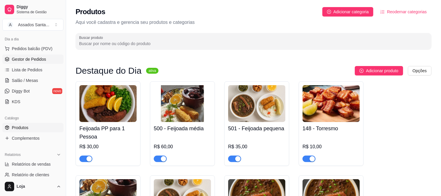
click at [30, 60] on span "Gestor de Pedidos" at bounding box center [29, 59] width 34 height 6
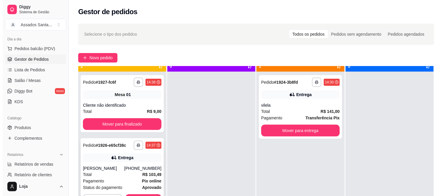
scroll to position [16, 0]
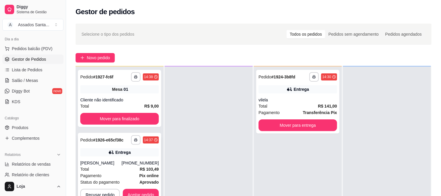
click at [98, 161] on div "[PERSON_NAME]" at bounding box center [100, 163] width 41 height 6
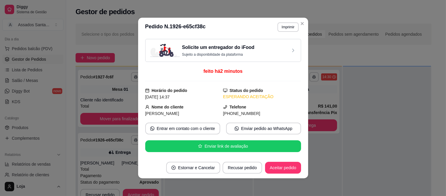
scroll to position [160, 0]
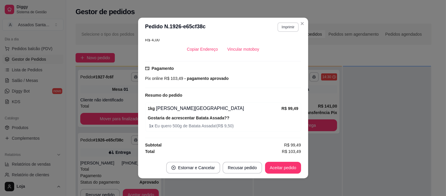
click at [284, 27] on button "Imprimir" at bounding box center [287, 26] width 21 height 9
click at [278, 48] on button "IMPRESSORA caixa" at bounding box center [275, 47] width 43 height 9
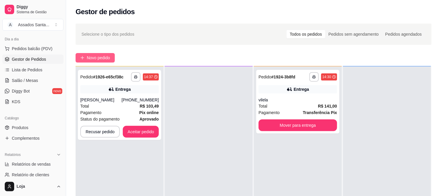
click at [99, 58] on span "Novo pedido" at bounding box center [98, 58] width 23 height 6
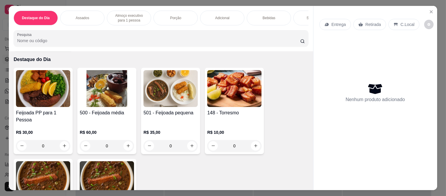
scroll to position [33, 0]
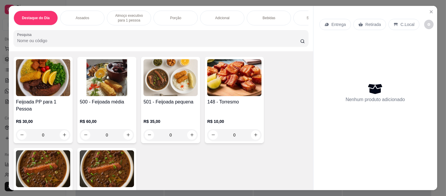
click at [188, 129] on div "0" at bounding box center [170, 135] width 54 height 12
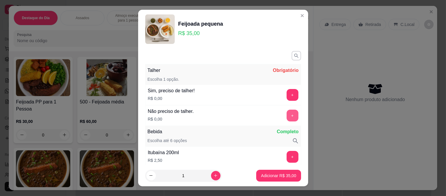
click at [286, 112] on button "+" at bounding box center [292, 116] width 12 height 12
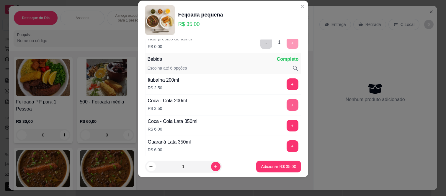
scroll to position [77, 0]
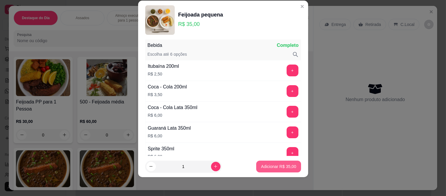
click at [264, 164] on p "Adicionar R$ 35,00" at bounding box center [278, 167] width 35 height 6
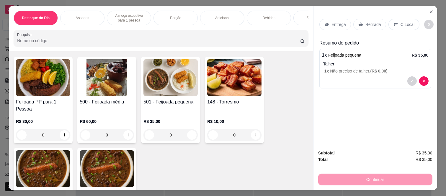
click at [331, 22] on p "Entrega" at bounding box center [338, 25] width 14 height 6
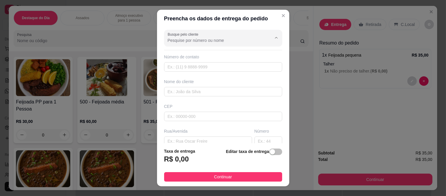
click at [244, 40] on input "Busque pelo cliente" at bounding box center [215, 40] width 94 height 6
click at [274, 38] on icon "Show suggestions" at bounding box center [276, 37] width 5 height 5
click at [170, 115] on input "text" at bounding box center [223, 116] width 118 height 9
paste input "08260140"
type input "08260140"
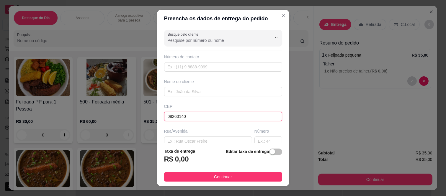
type input "Rua [PERSON_NAME]"
type input "[GEOGRAPHIC_DATA] ([GEOGRAPHIC_DATA])"
type input "[GEOGRAPHIC_DATA]"
type input "08260140"
click at [254, 144] on footer "Taxa de entrega R$ 0,00 Editar taxa de entrega Continuar" at bounding box center [223, 164] width 132 height 43
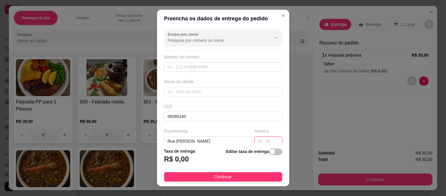
click at [254, 140] on input "text" at bounding box center [268, 141] width 28 height 9
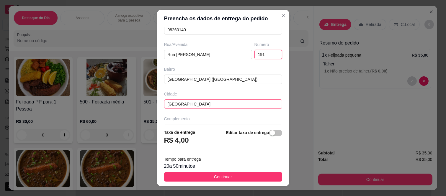
scroll to position [102, 0]
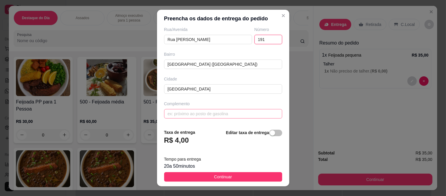
type input "191"
click at [188, 113] on input "text" at bounding box center [223, 113] width 118 height 9
paste input "Torre A, Ap 2001"
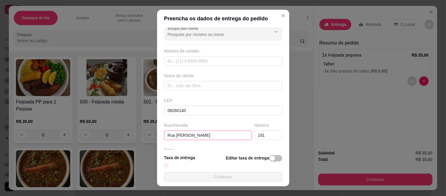
scroll to position [0, 0]
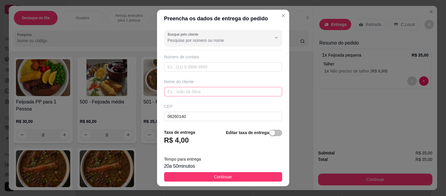
type input "Torre A, Ap 2001"
click at [195, 95] on input "text" at bounding box center [223, 91] width 118 height 9
paste input "[PERSON_NAME]"
type input "[PERSON_NAME]"
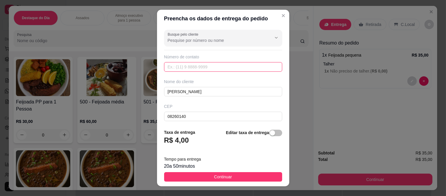
click at [199, 64] on input "text" at bounding box center [223, 66] width 118 height 9
paste input "(11) 95153-6694"
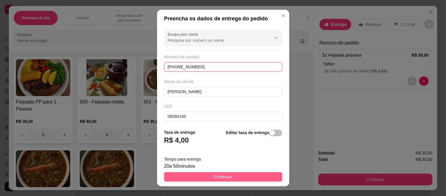
type input "(11) 95153-6694"
click at [190, 177] on button "Continuar" at bounding box center [223, 176] width 118 height 9
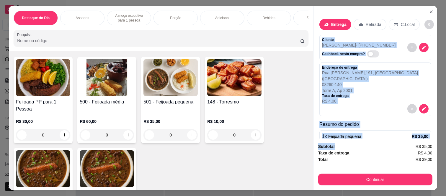
scroll to position [33, 0]
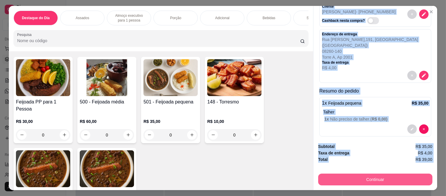
drag, startPoint x: 317, startPoint y: 37, endPoint x: 351, endPoint y: 179, distance: 145.1
click at [351, 179] on div "Entrega Retirada C.Local Cliente Davi Silva - (11) 95153-6694 Cashback nesta co…" at bounding box center [375, 98] width 124 height 184
click at [351, 179] on button "Continuar" at bounding box center [375, 180] width 114 height 12
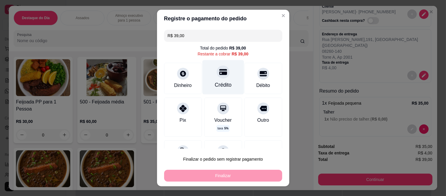
click at [217, 75] on div at bounding box center [223, 72] width 13 height 13
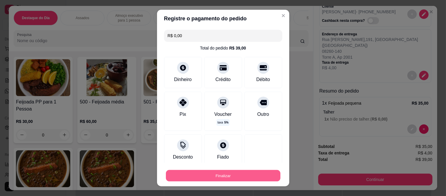
click at [238, 170] on div "Finalizar" at bounding box center [223, 176] width 118 height 12
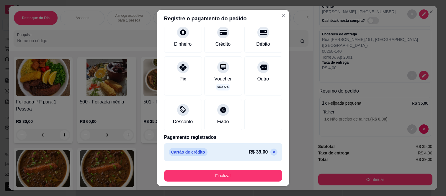
scroll to position [36, 0]
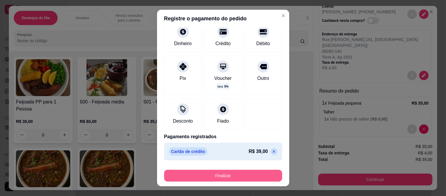
click at [196, 181] on button "Finalizar" at bounding box center [223, 176] width 118 height 12
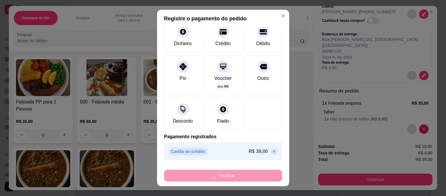
type input "-R$ 39,00"
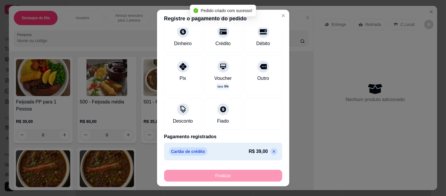
scroll to position [0, 0]
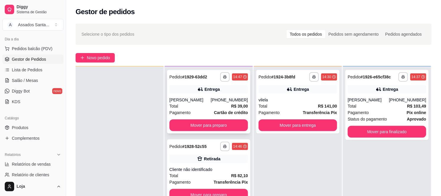
click at [199, 91] on icon at bounding box center [200, 89] width 6 height 6
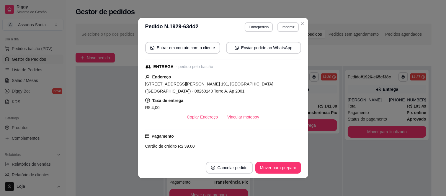
scroll to position [142, 0]
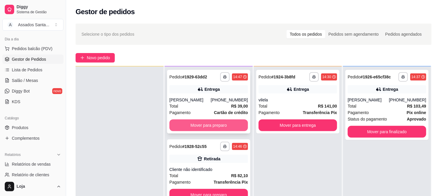
click at [200, 123] on button "Mover para preparo" at bounding box center [208, 125] width 78 height 12
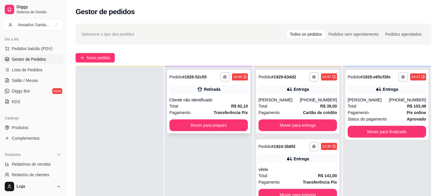
click at [198, 95] on div "**********" at bounding box center [208, 102] width 83 height 64
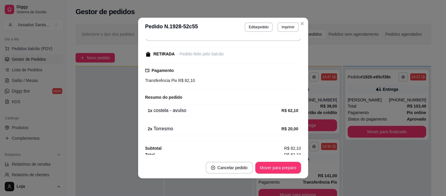
scroll to position [55, 0]
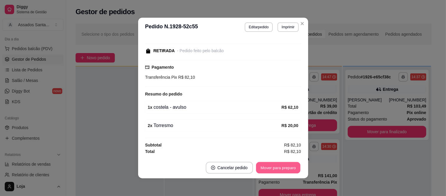
click at [274, 173] on button "Mover para preparo" at bounding box center [278, 168] width 44 height 12
click at [278, 168] on button "Mover para retirada disponível" at bounding box center [268, 168] width 63 height 12
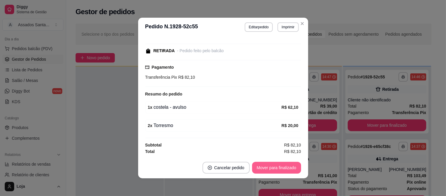
click at [278, 168] on button "Mover para finalizado" at bounding box center [276, 168] width 49 height 12
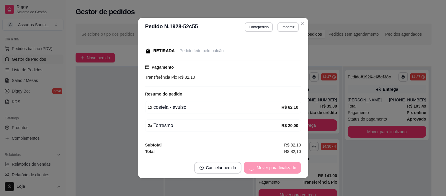
scroll to position [30, 0]
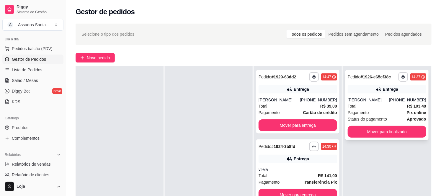
click at [354, 100] on div "[PERSON_NAME]" at bounding box center [368, 100] width 41 height 6
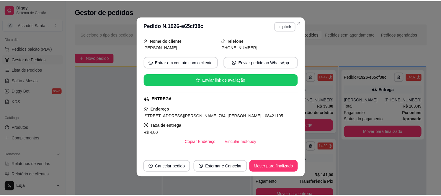
scroll to position [160, 0]
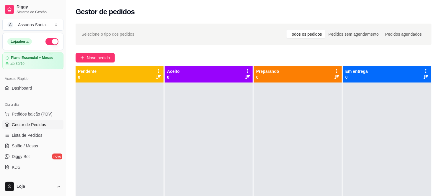
scroll to position [16, 0]
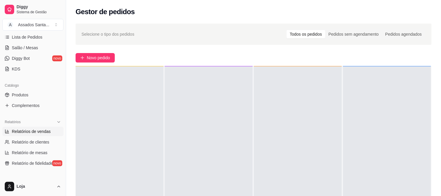
click at [40, 134] on span "Relatórios de vendas" at bounding box center [31, 132] width 39 height 6
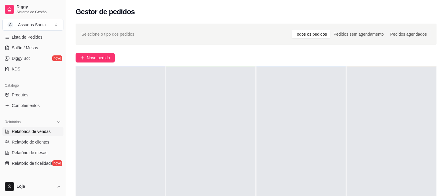
select select "ALL"
select select "0"
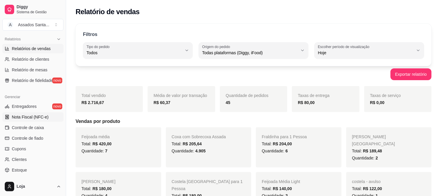
scroll to position [196, 0]
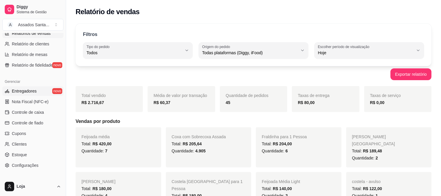
click at [36, 89] on link "Entregadores novo" at bounding box center [32, 90] width 61 height 9
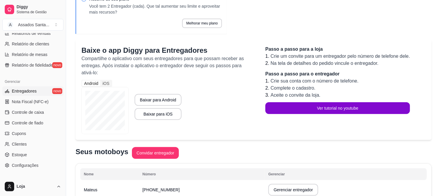
scroll to position [66, 0]
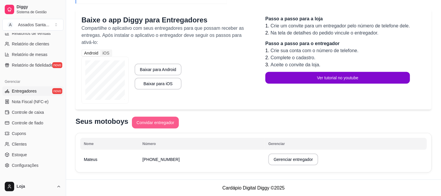
click at [144, 125] on button "Convidar entregador" at bounding box center [155, 123] width 47 height 12
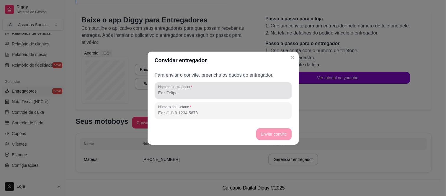
click at [187, 96] on div "Nome do entregador" at bounding box center [223, 90] width 137 height 17
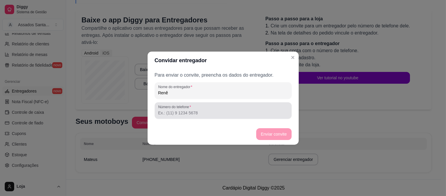
type input "Renê"
click at [179, 108] on label "Número do telefone" at bounding box center [175, 106] width 35 height 5
click at [179, 110] on input "Número do telefone" at bounding box center [223, 113] width 130 height 6
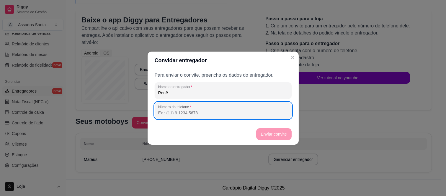
paste input "[PHONE_NUMBER]"
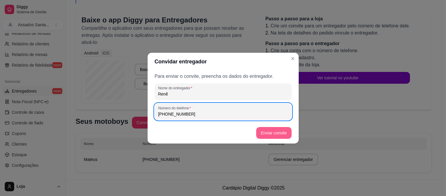
type input "[PHONE_NUMBER]"
click at [274, 129] on button "Enviar convite" at bounding box center [273, 133] width 35 height 12
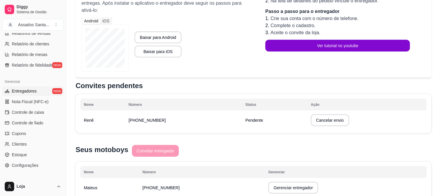
scroll to position [65, 0]
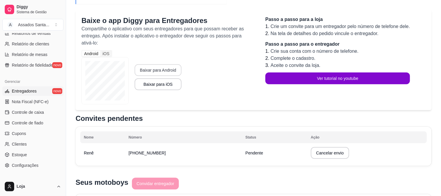
click at [150, 73] on button "Baixar para Android" at bounding box center [158, 70] width 47 height 12
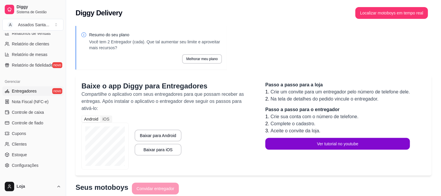
scroll to position [0, 0]
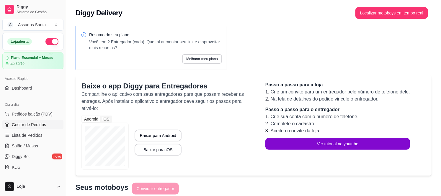
click at [42, 122] on span "Gestor de Pedidos" at bounding box center [29, 125] width 34 height 6
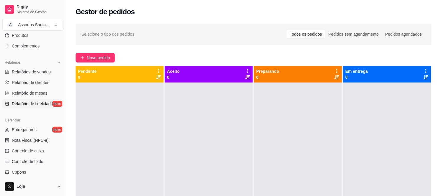
scroll to position [164, 0]
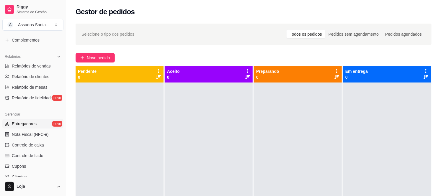
click at [34, 125] on span "Entregadores" at bounding box center [24, 124] width 25 height 6
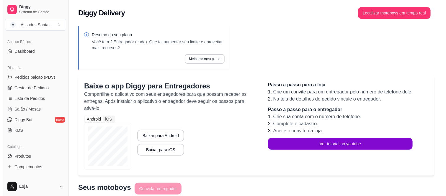
scroll to position [33, 0]
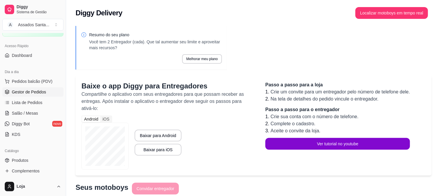
click at [24, 91] on span "Gestor de Pedidos" at bounding box center [29, 92] width 34 height 6
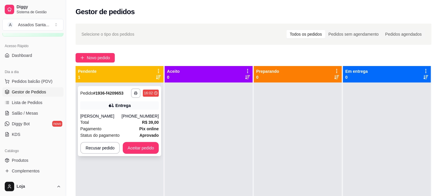
click at [107, 119] on div "[PERSON_NAME]" at bounding box center [100, 116] width 41 height 6
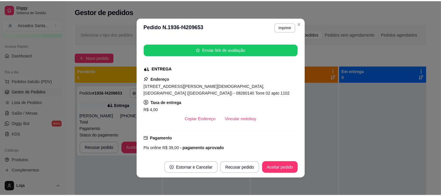
scroll to position [143, 0]
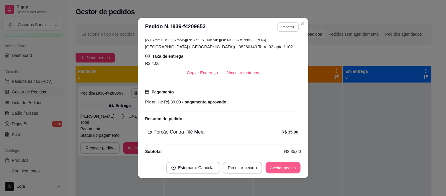
click at [284, 168] on button "Aceitar pedido" at bounding box center [283, 168] width 35 height 12
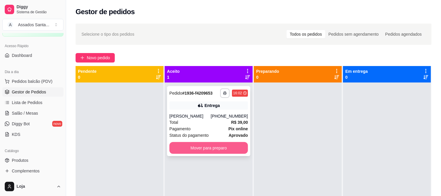
click at [204, 154] on button "Mover para preparo" at bounding box center [208, 148] width 78 height 12
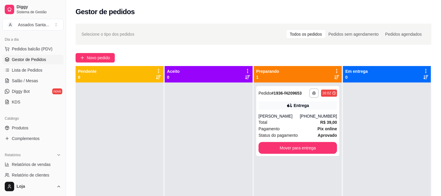
scroll to position [65, 0]
click at [27, 127] on span "Produtos" at bounding box center [20, 128] width 17 height 6
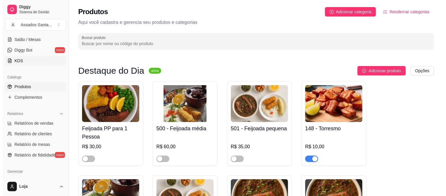
scroll to position [31, 0]
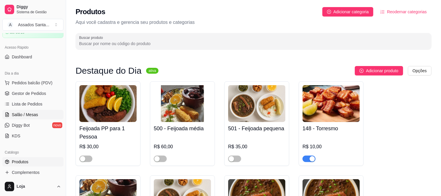
click at [34, 113] on span "Salão / Mesas" at bounding box center [25, 115] width 26 height 6
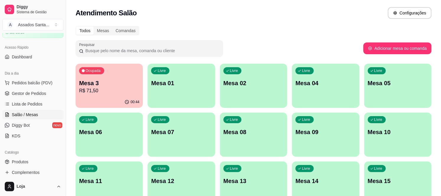
click at [109, 99] on div "00:44" at bounding box center [109, 102] width 67 height 12
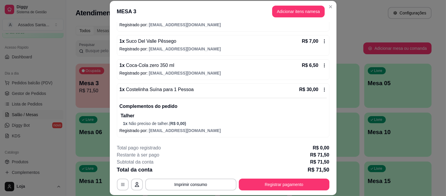
scroll to position [101, 0]
click at [193, 184] on button "Imprimir consumo" at bounding box center [190, 185] width 89 height 12
click at [190, 169] on button "IMPRESSORA caixa" at bounding box center [189, 170] width 43 height 9
click at [281, 183] on button "Registrar pagamento" at bounding box center [284, 185] width 91 height 12
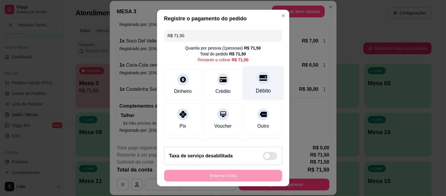
click at [262, 95] on div "Débito" at bounding box center [263, 83] width 42 height 35
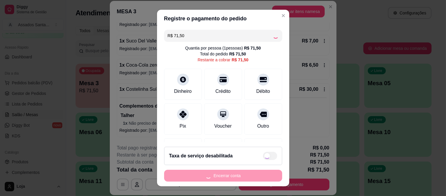
type input "R$ 0,00"
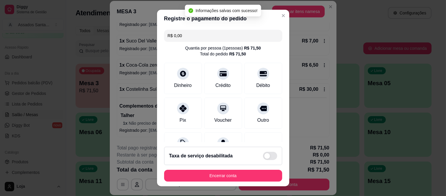
click at [229, 178] on button "Encerrar conta" at bounding box center [223, 176] width 118 height 12
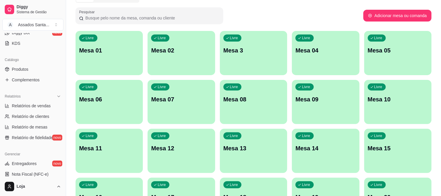
scroll to position [130, 0]
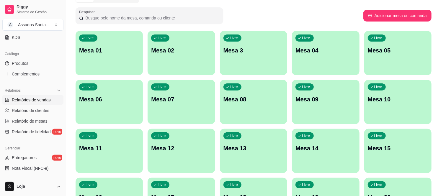
click at [39, 101] on span "Relatórios de vendas" at bounding box center [31, 100] width 39 height 6
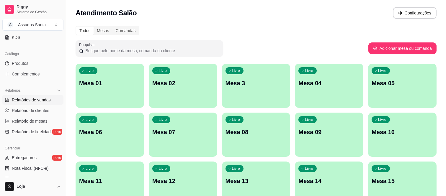
select select "ALL"
select select "0"
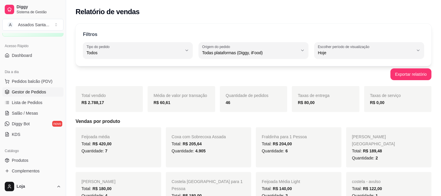
click at [37, 94] on span "Gestor de Pedidos" at bounding box center [29, 92] width 34 height 6
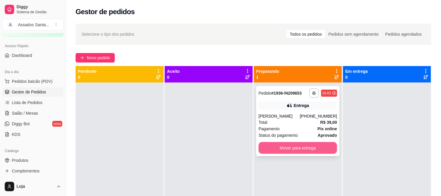
click at [300, 119] on div "[PERSON_NAME]" at bounding box center [278, 116] width 41 height 6
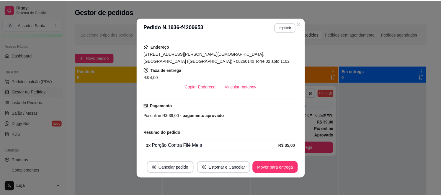
scroll to position [131, 0]
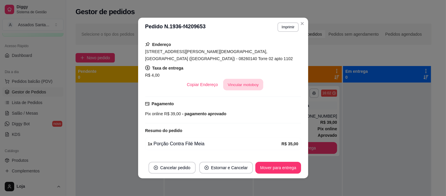
click at [235, 79] on button "Vincular motoboy" at bounding box center [243, 85] width 40 height 12
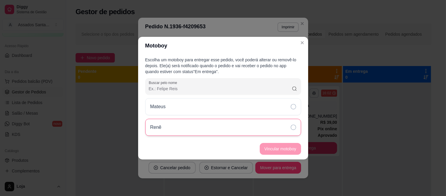
click at [179, 129] on div "Renê" at bounding box center [223, 127] width 156 height 17
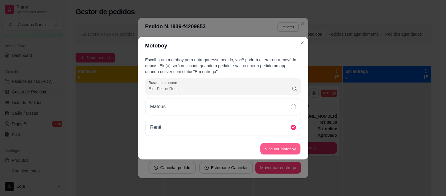
click at [281, 148] on button "Vincular motoboy" at bounding box center [280, 149] width 40 height 12
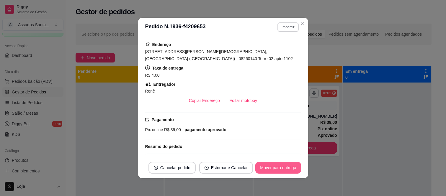
click at [266, 168] on button "Mover para entrega" at bounding box center [277, 168] width 45 height 12
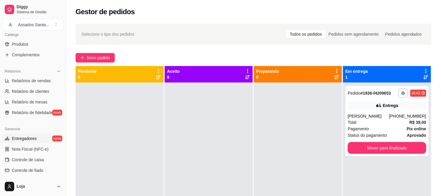
scroll to position [164, 0]
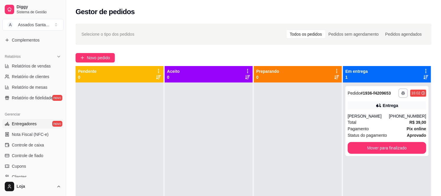
click at [39, 122] on link "Entregadores novo" at bounding box center [32, 123] width 61 height 9
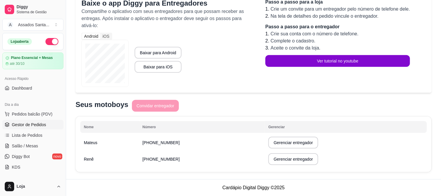
click at [32, 125] on span "Gestor de Pedidos" at bounding box center [29, 125] width 34 height 6
